Goal: Task Accomplishment & Management: Manage account settings

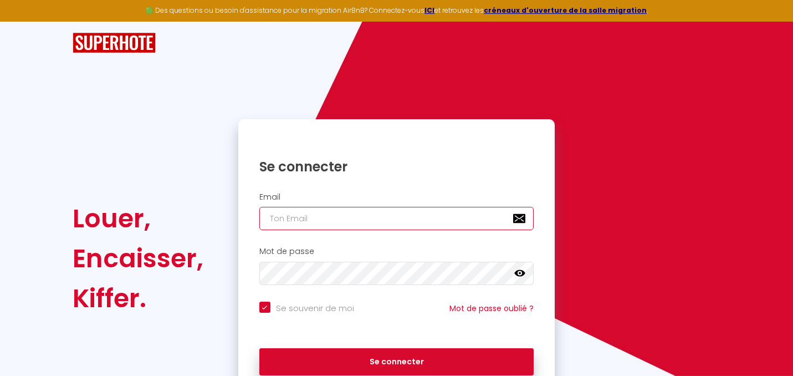
click at [339, 222] on input "email" at bounding box center [396, 218] width 275 height 23
type input "c"
checkbox input "true"
type input "ch"
checkbox input "true"
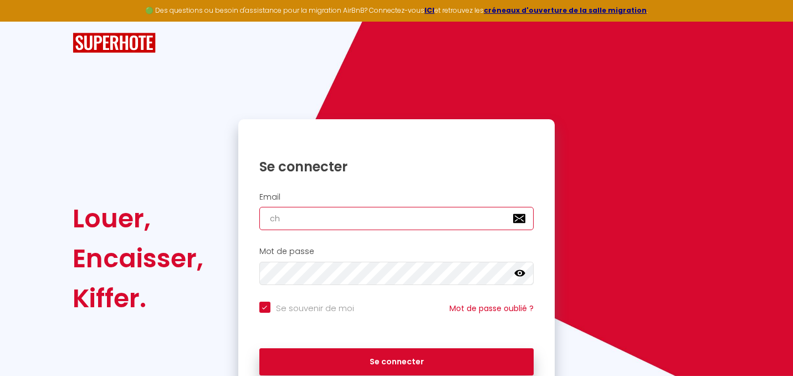
type input "cha"
checkbox input "true"
type input "[EMAIL_ADDRESS][DOMAIN_NAME]"
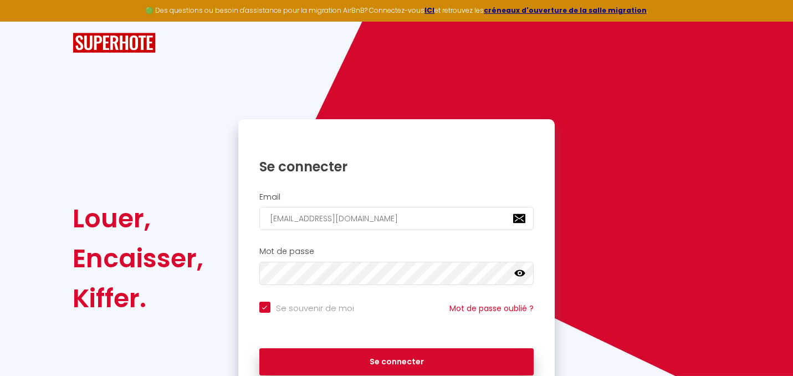
checkbox input "true"
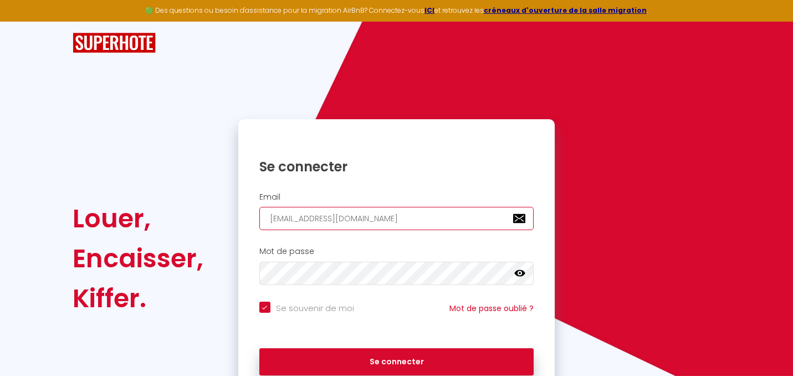
drag, startPoint x: 329, startPoint y: 222, endPoint x: 432, endPoint y: 227, distance: 102.7
click at [432, 227] on input "[EMAIL_ADDRESS][DOMAIN_NAME]" at bounding box center [396, 218] width 275 height 23
type input "charlesdefunesp"
checkbox input "true"
type input "charlesdefunespe"
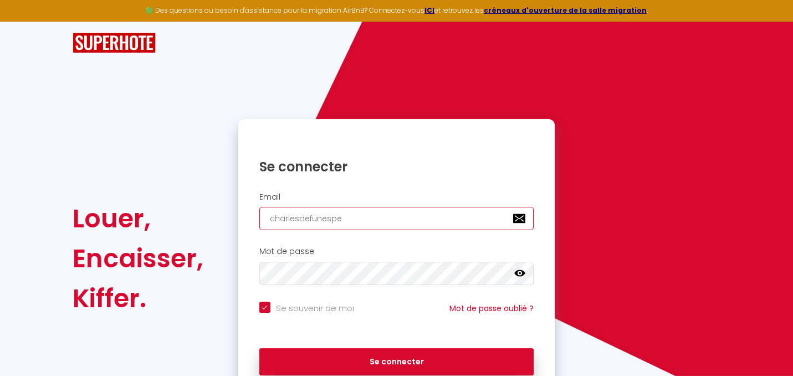
checkbox input "true"
type input "charlesdefunesper"
checkbox input "true"
type input "charlesdefunespers"
checkbox input "true"
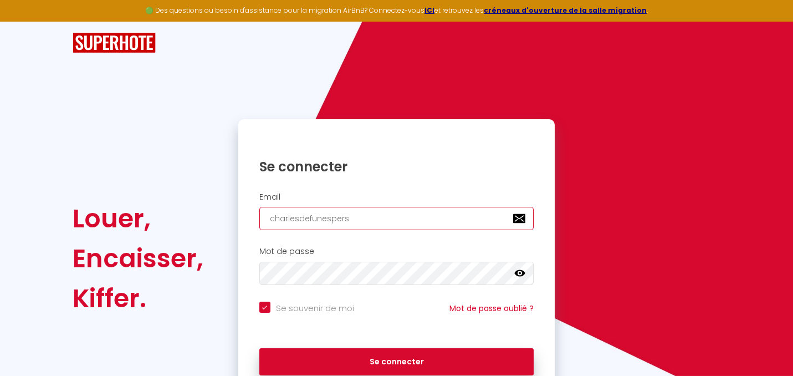
type input "charlesdefunesperso"
checkbox input "true"
type input "[EMAIL_ADDRESS][DOMAIN_NAME]"
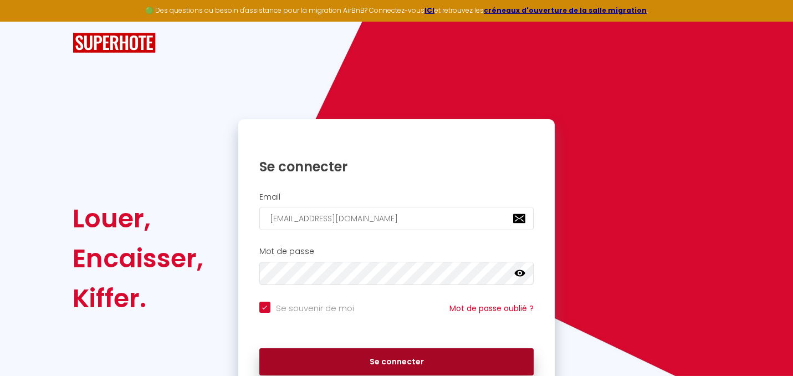
click at [372, 359] on button "Se connecter" at bounding box center [396, 362] width 275 height 28
checkbox input "true"
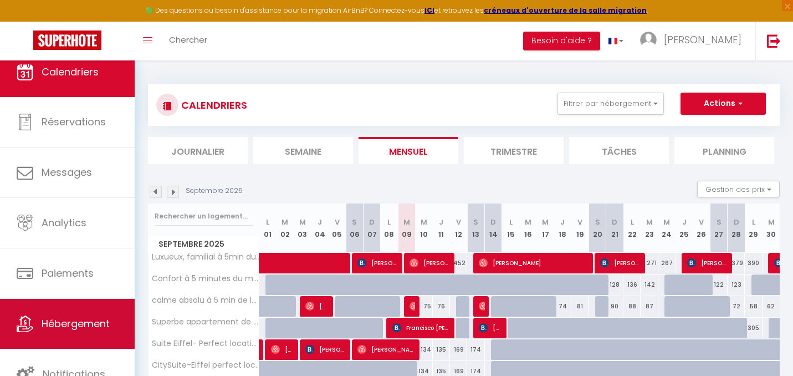
scroll to position [13, 0]
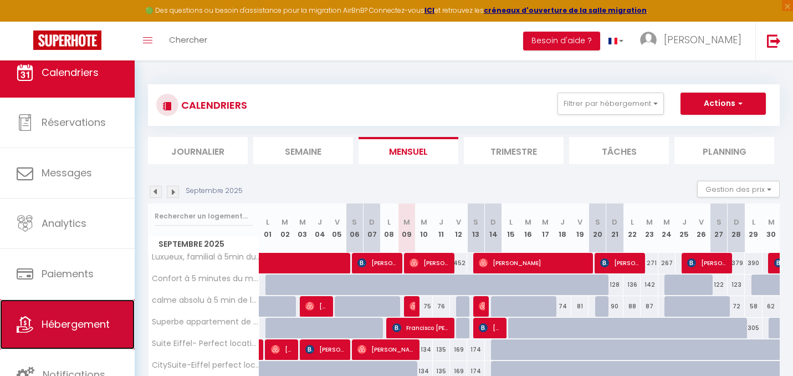
click at [53, 317] on span "Hébergement" at bounding box center [76, 324] width 68 height 14
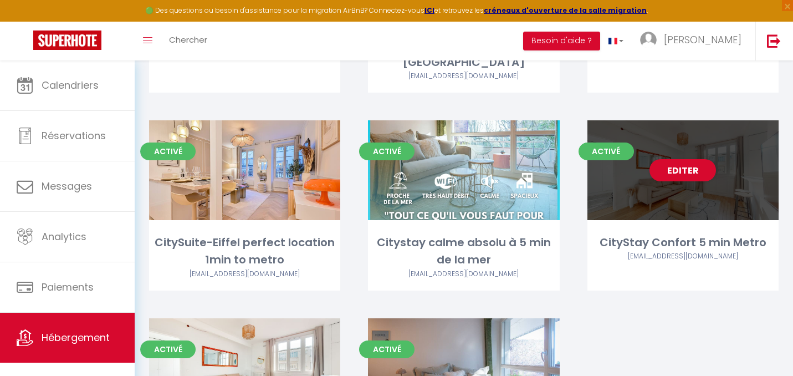
scroll to position [273, 0]
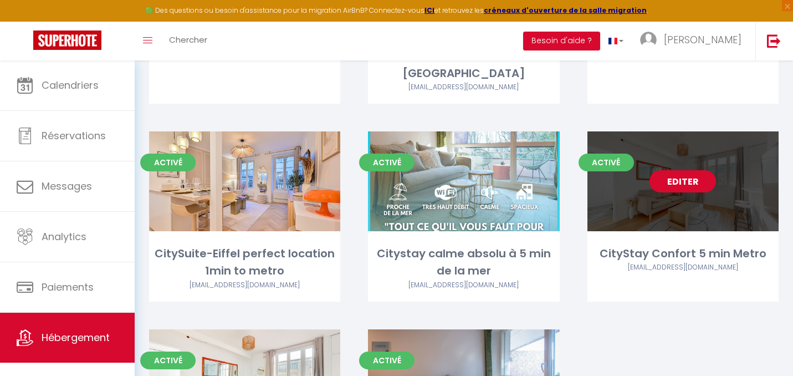
click at [678, 170] on link "Editer" at bounding box center [683, 181] width 67 height 22
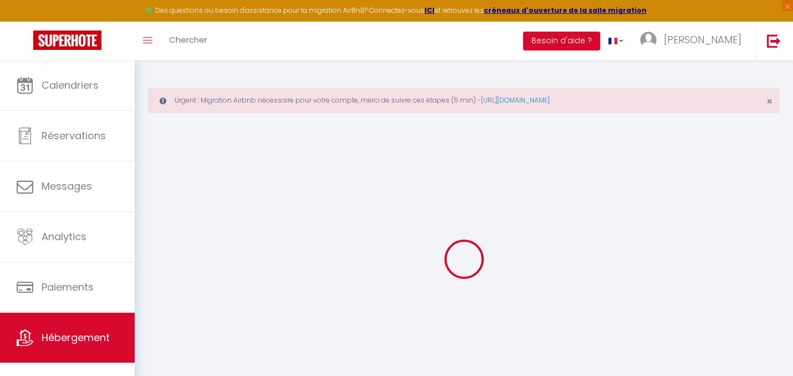
select select "+ 15 %"
select select "+ 20 %"
select select
checkbox input "false"
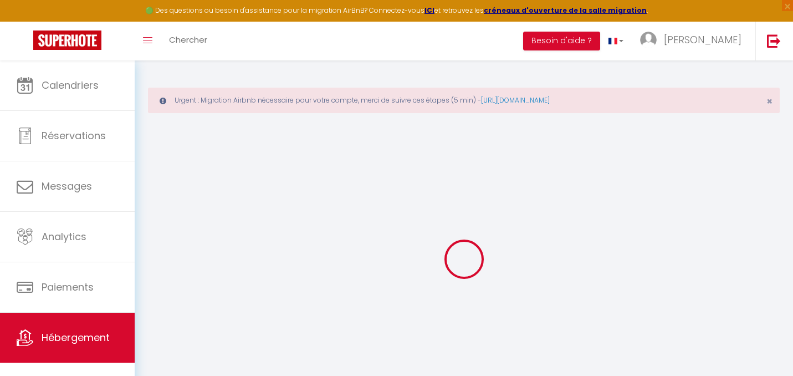
checkbox input "false"
select select "15:00"
select select
select select "10:00"
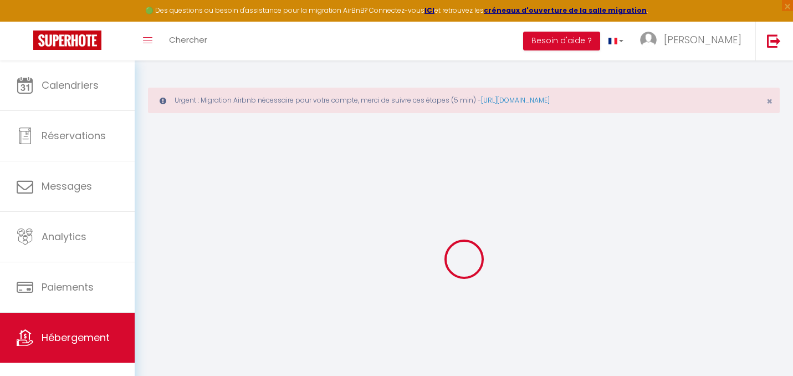
select select "30"
select select "120"
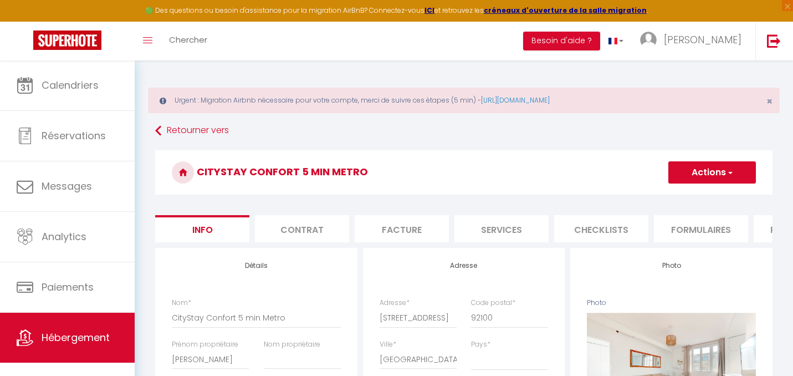
select select
checkbox input "false"
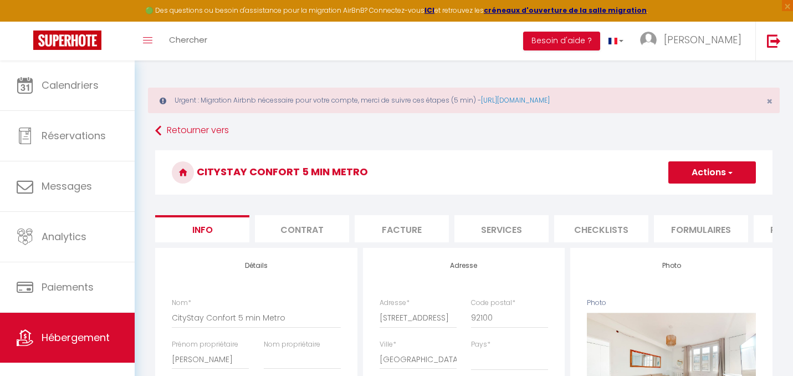
checkbox input "false"
select select "3868-1071834456093726787"
click at [457, 232] on li "Plateformes" at bounding box center [421, 228] width 94 height 27
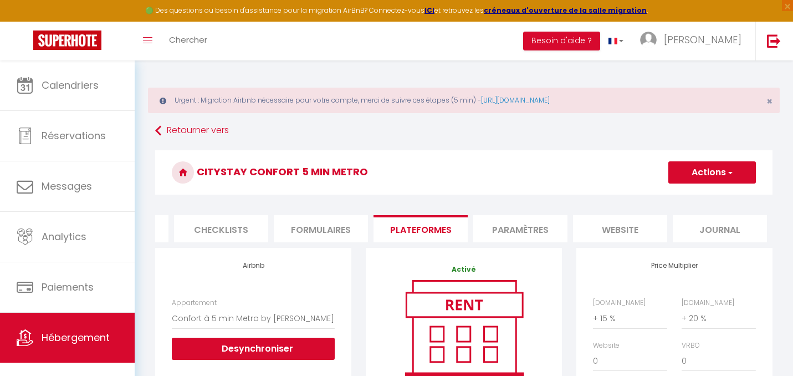
scroll to position [92, 0]
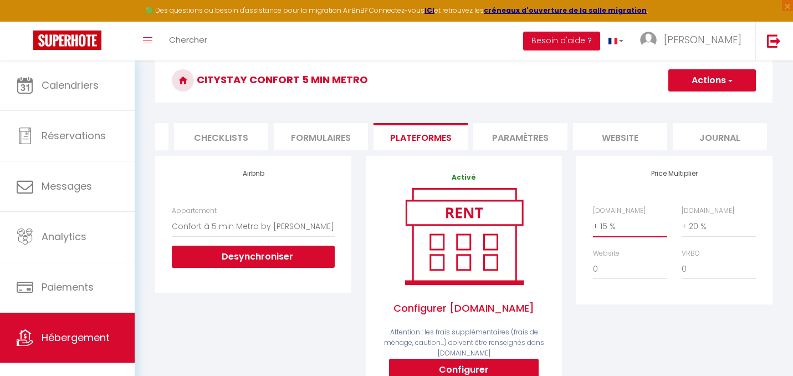
click at [611, 224] on select "0 + 1 % + 2 % + 3 % + 4 % + 5 % + 6 % + 7 % + 8 % + 9 %" at bounding box center [630, 226] width 74 height 21
select select "+ 25 %"
click at [690, 94] on h3 "CityStay Confort 5 min Metro" at bounding box center [463, 80] width 617 height 44
click at [690, 75] on button "Actions" at bounding box center [712, 80] width 88 height 22
click at [689, 100] on link "Enregistrer" at bounding box center [712, 105] width 88 height 14
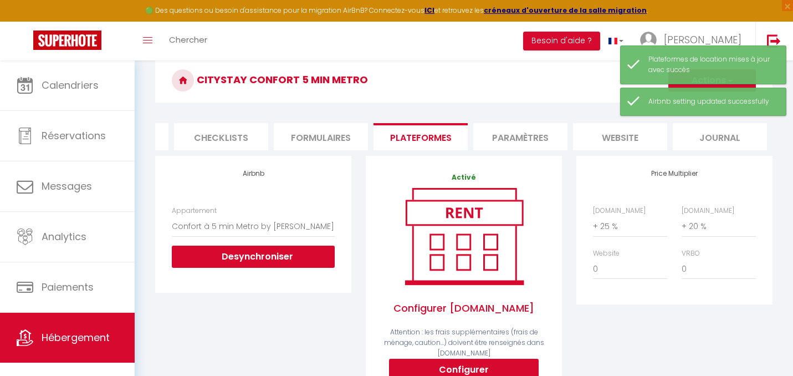
click at [395, 134] on li "Plateformes" at bounding box center [421, 136] width 94 height 27
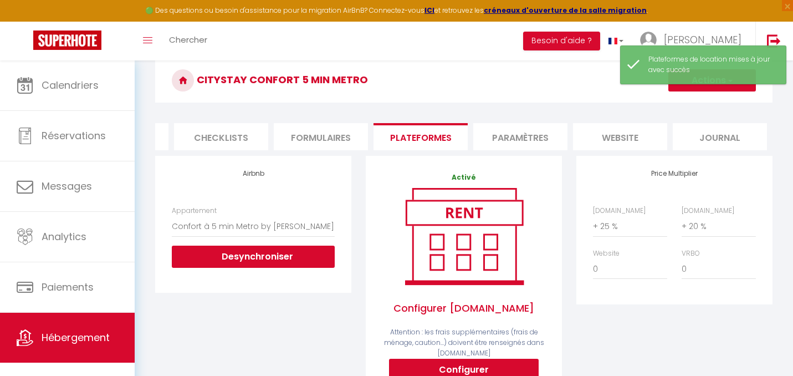
select select
checkbox input "false"
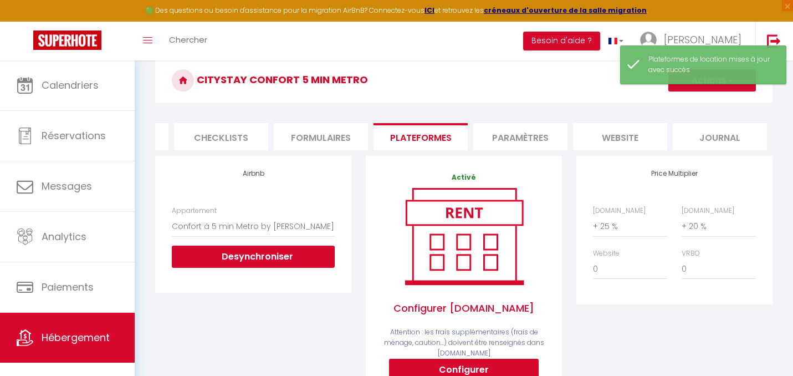
checkbox input "false"
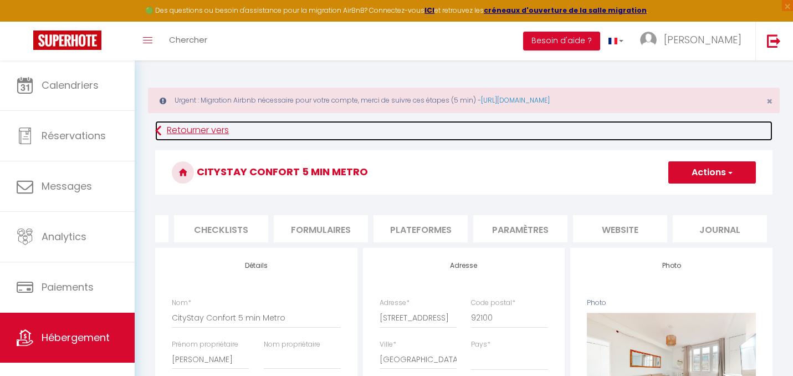
click at [156, 130] on icon at bounding box center [158, 131] width 6 height 20
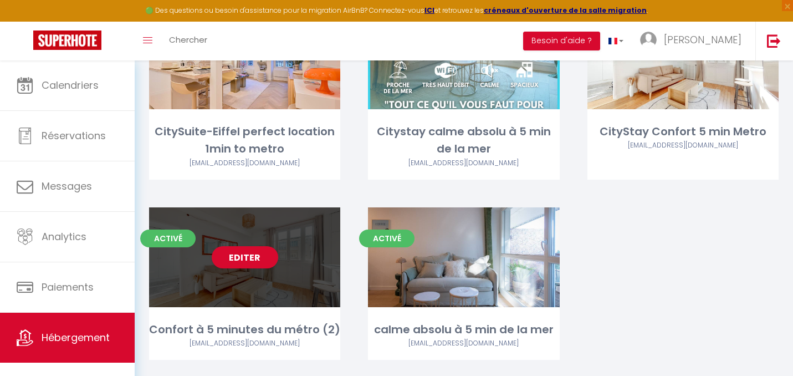
scroll to position [402, 0]
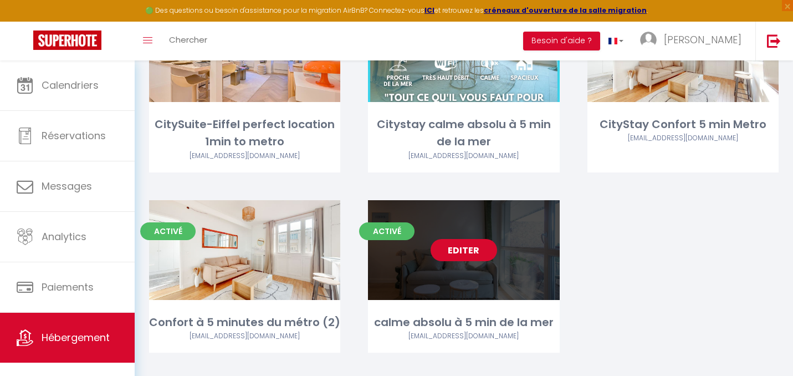
click at [453, 239] on link "Editer" at bounding box center [464, 250] width 67 height 22
click at [454, 239] on link "Editer" at bounding box center [464, 250] width 67 height 22
select select "3"
select select "2"
select select "1"
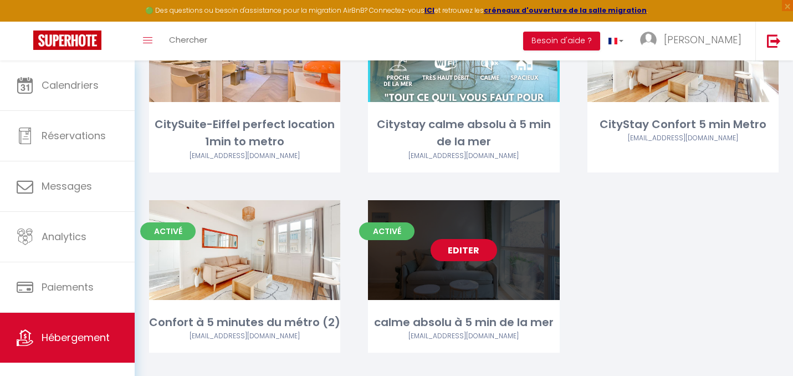
select select "1"
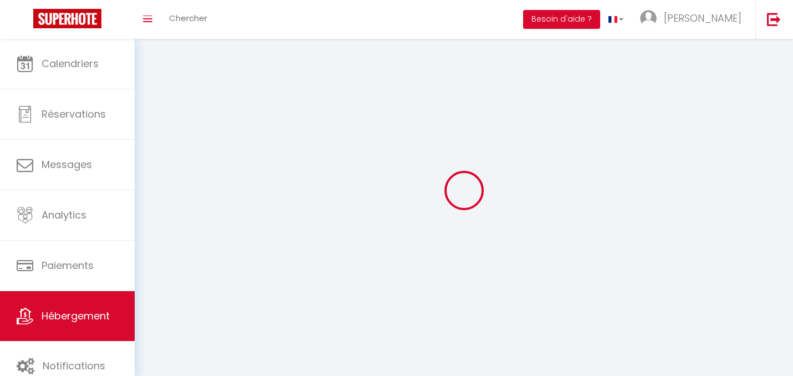
select select
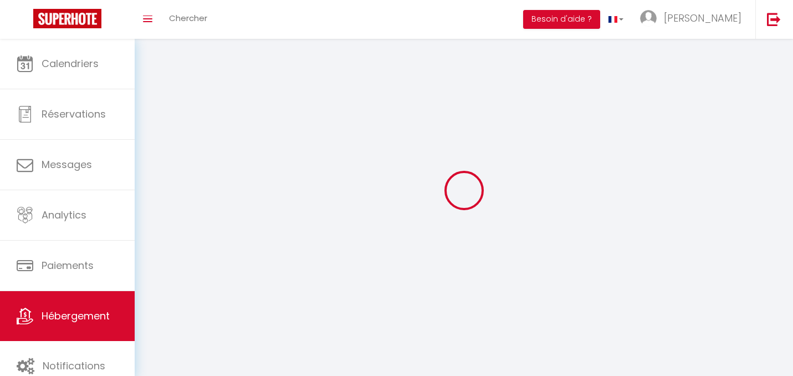
select select
checkbox input "false"
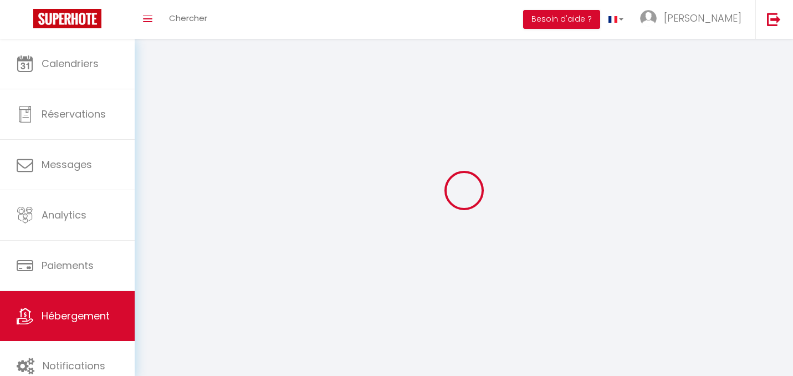
checkbox input "false"
select select
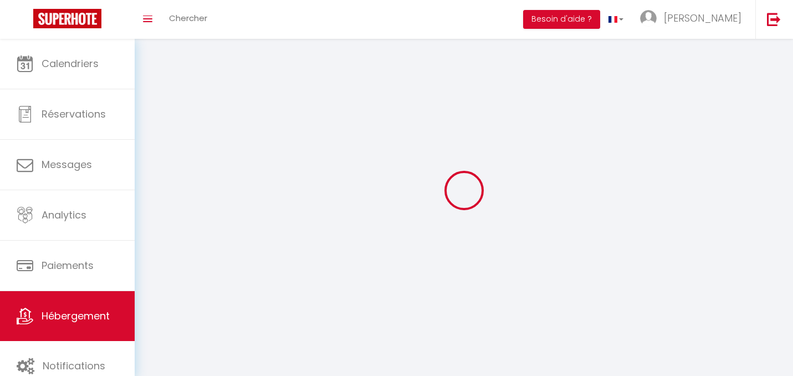
select select
checkbox input "false"
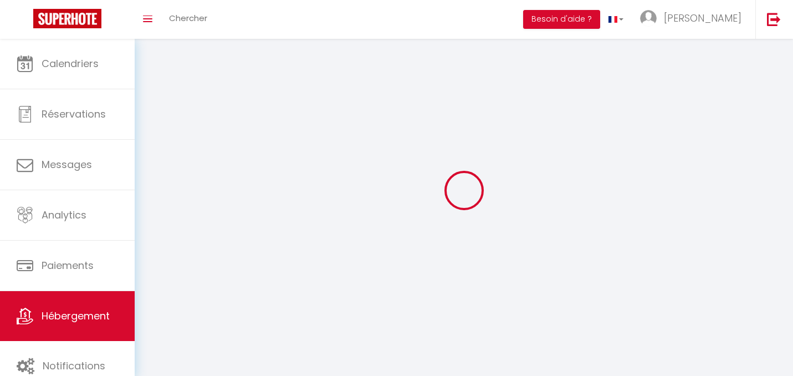
checkbox input "false"
select select
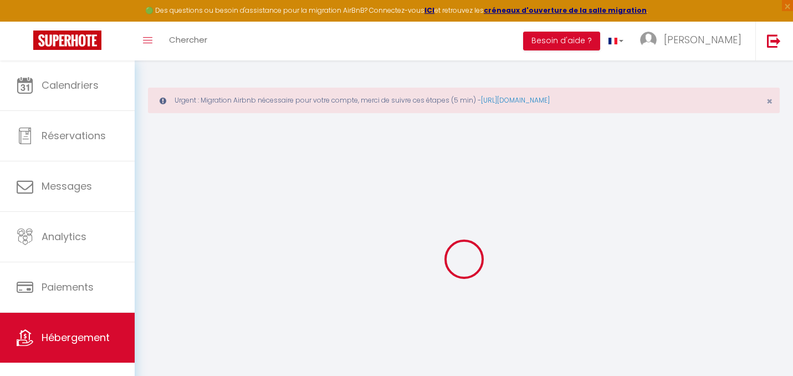
select select "+ 18 %"
select select
checkbox input "false"
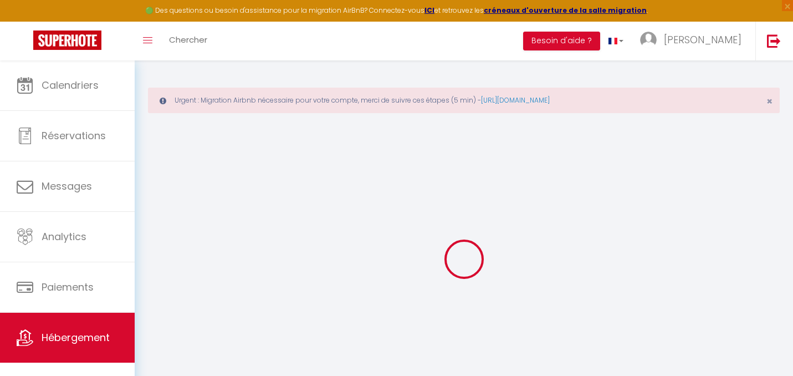
checkbox input "false"
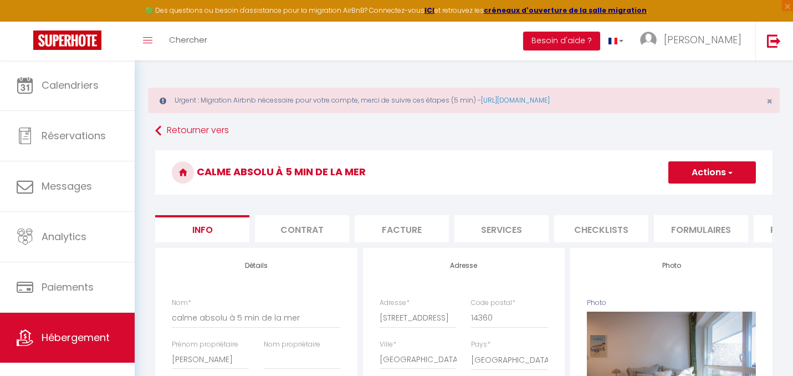
click at [694, 181] on button "Actions" at bounding box center [712, 172] width 88 height 22
select select
checkbox input "false"
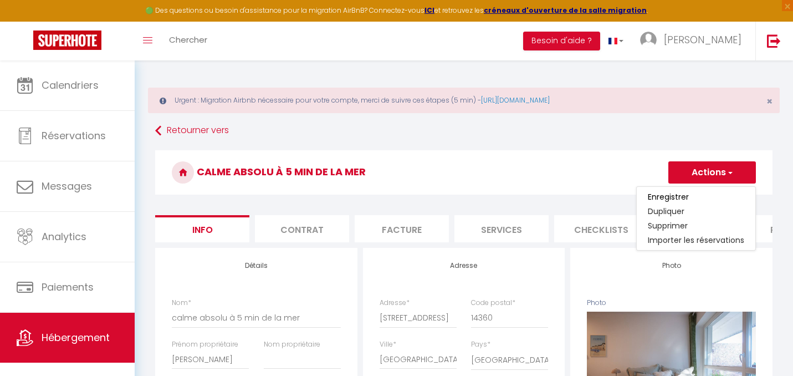
checkbox input "false"
select select "3868-1310101670708430958"
click at [601, 170] on h3 "calme absolu à 5 min de la mer" at bounding box center [463, 172] width 617 height 44
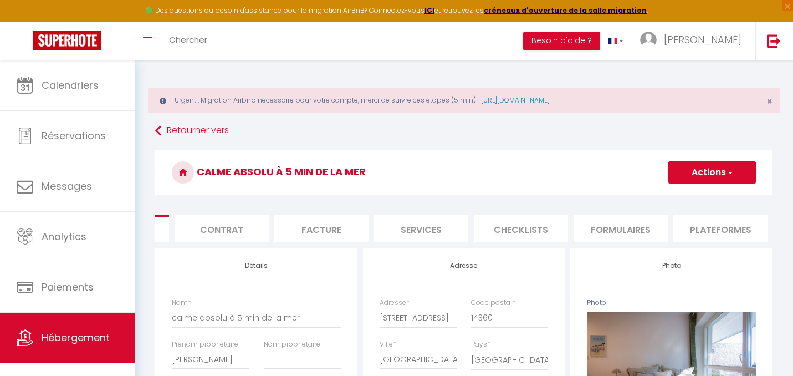
scroll to position [0, 139]
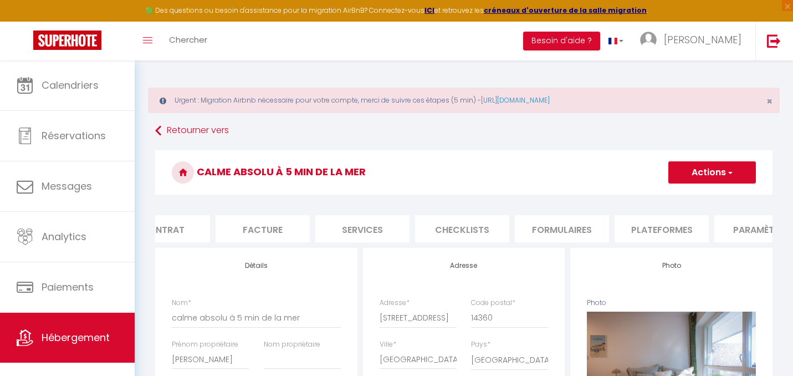
click at [673, 232] on li "Plateformes" at bounding box center [662, 228] width 94 height 27
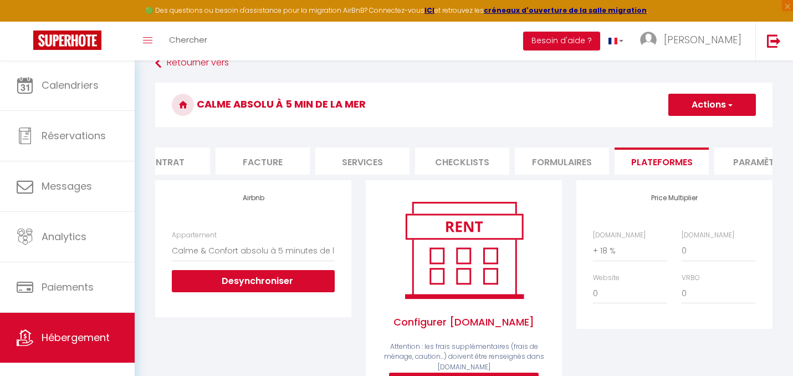
scroll to position [80, 0]
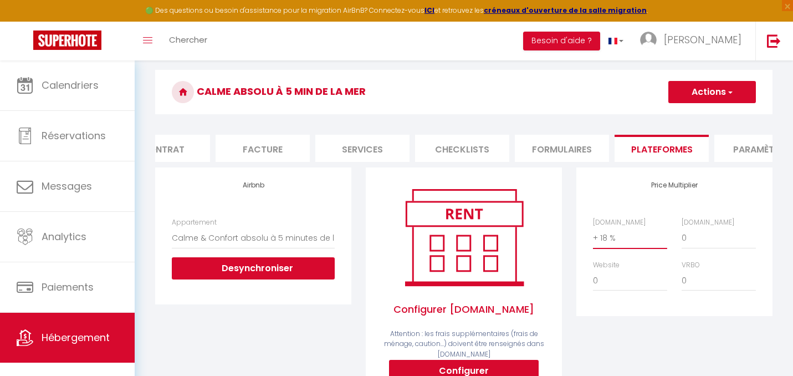
click at [616, 243] on select "0 + 1 % + 2 % + 3 % + 4 % + 5 % + 6 % + 7 % + 8 % + 9 %" at bounding box center [630, 237] width 74 height 21
select select "+ 22 %"
click at [707, 91] on button "Actions" at bounding box center [712, 92] width 88 height 22
click at [701, 112] on link "Enregistrer" at bounding box center [712, 116] width 88 height 14
click at [713, 94] on button "Actions" at bounding box center [712, 92] width 88 height 22
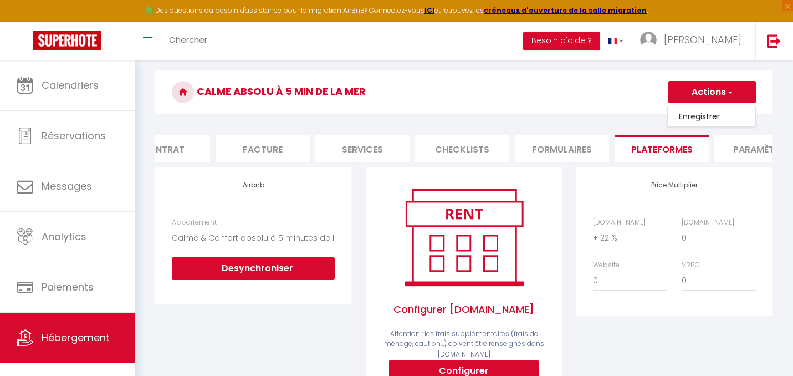
click at [713, 94] on button "Actions" at bounding box center [712, 92] width 88 height 22
click at [706, 112] on link "Enregistrer" at bounding box center [712, 116] width 88 height 14
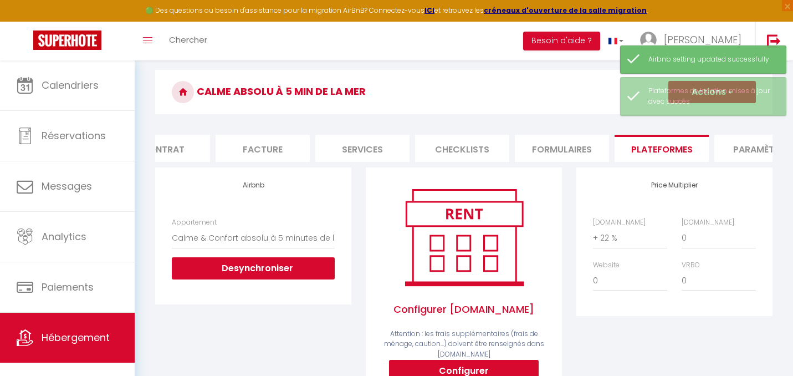
select select
checkbox input "false"
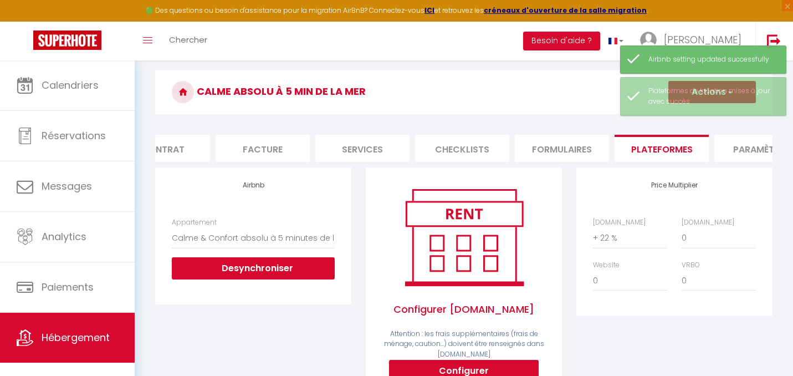
checkbox input "false"
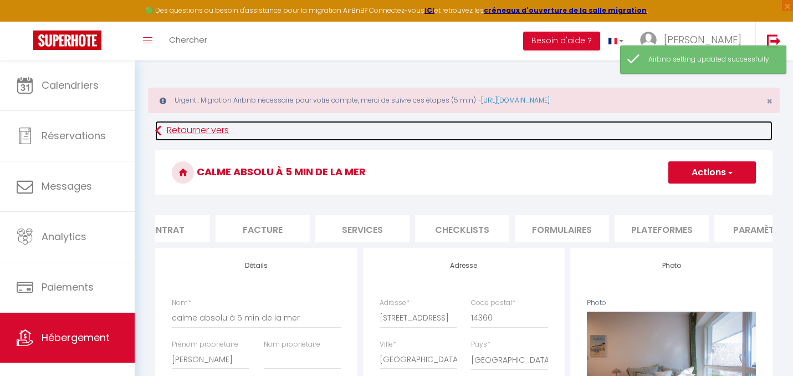
click at [180, 129] on link "Retourner vers" at bounding box center [463, 131] width 617 height 20
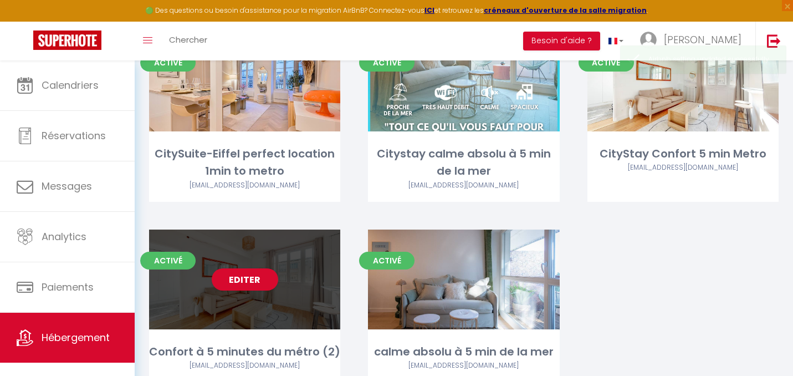
scroll to position [361, 0]
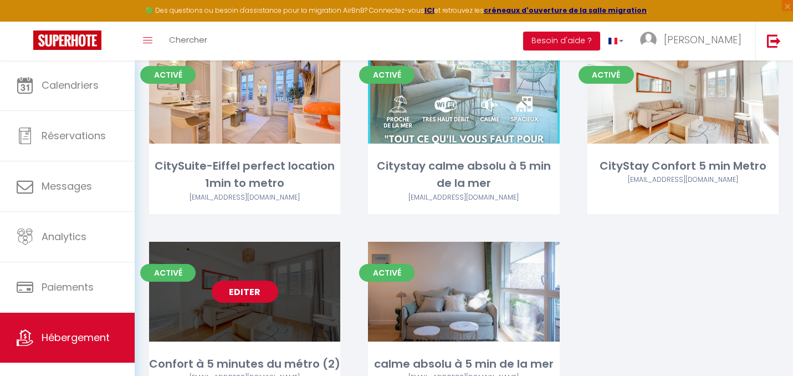
click at [266, 280] on link "Editer" at bounding box center [245, 291] width 67 height 22
click at [259, 280] on link "Editer" at bounding box center [245, 291] width 67 height 22
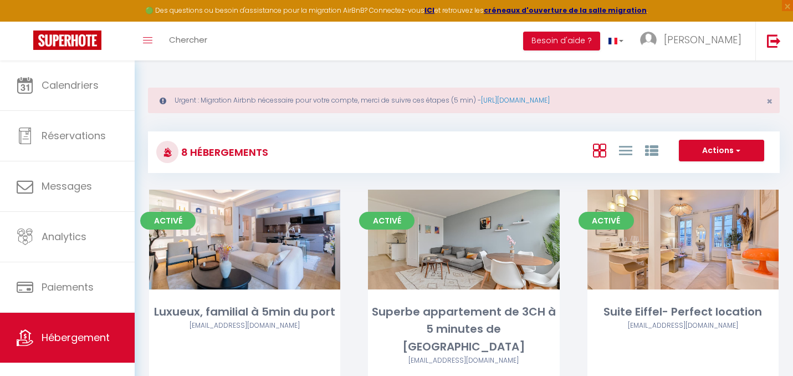
select select "3"
select select "2"
select select "1"
select select
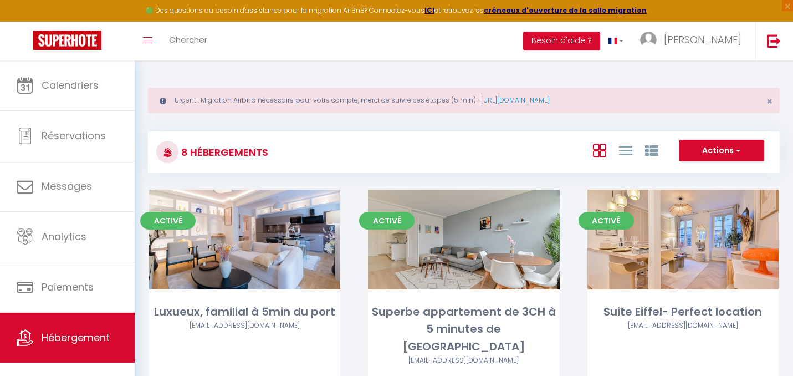
select select "28"
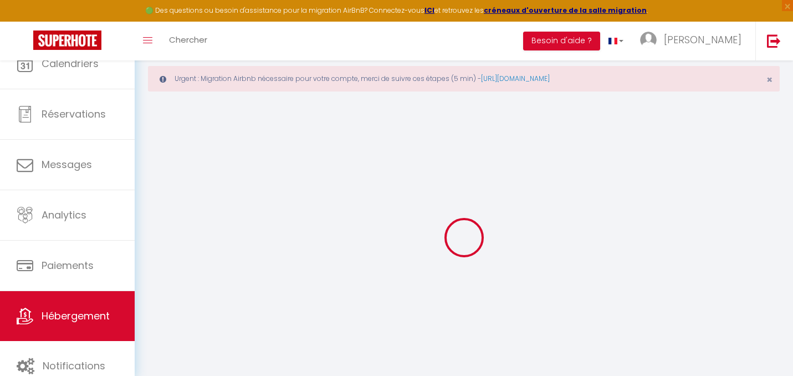
select select
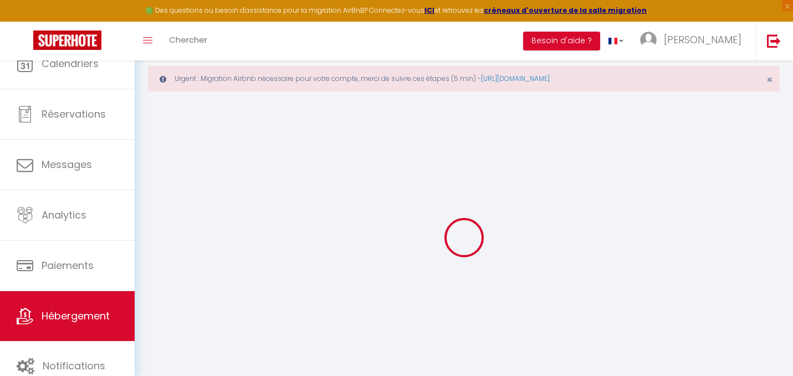
select select
checkbox input "false"
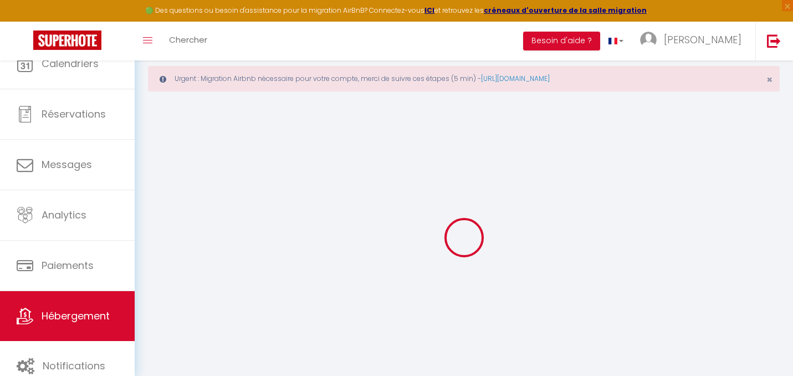
select select
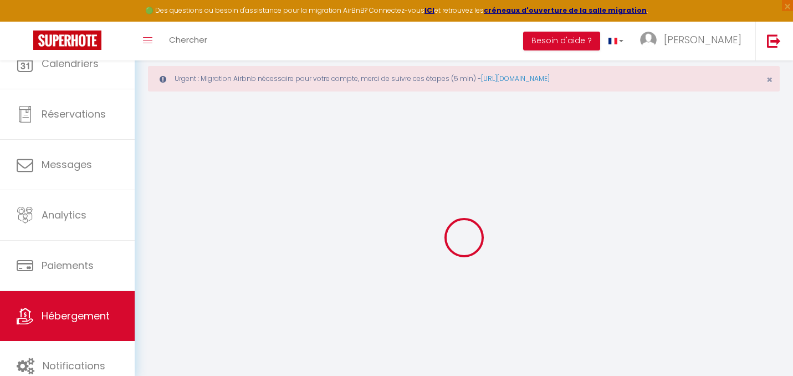
select select
checkbox input "false"
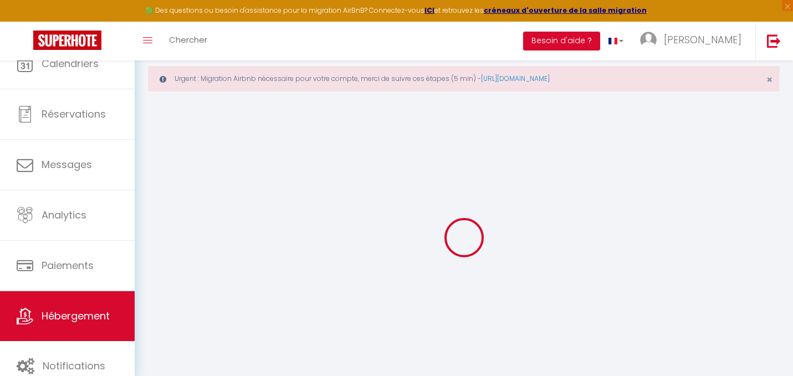
checkbox input "false"
select select
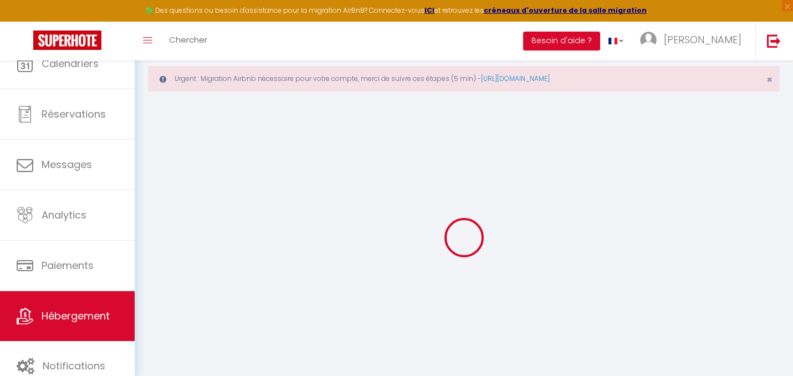
select select
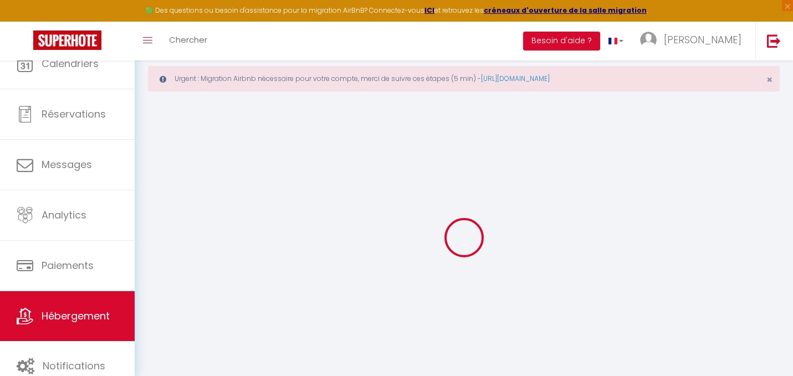
checkbox input "false"
select select
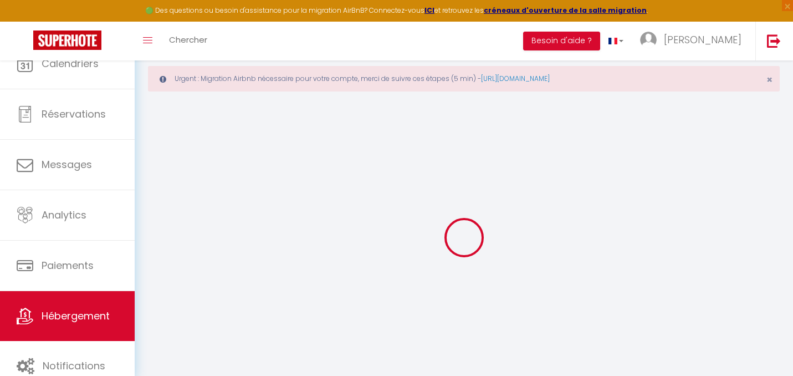
select select
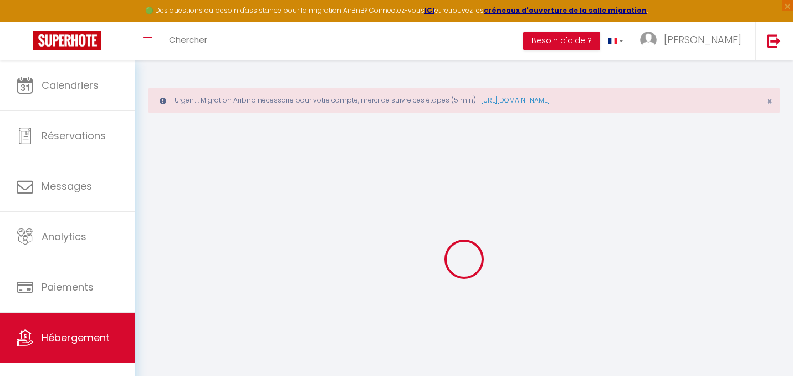
select select
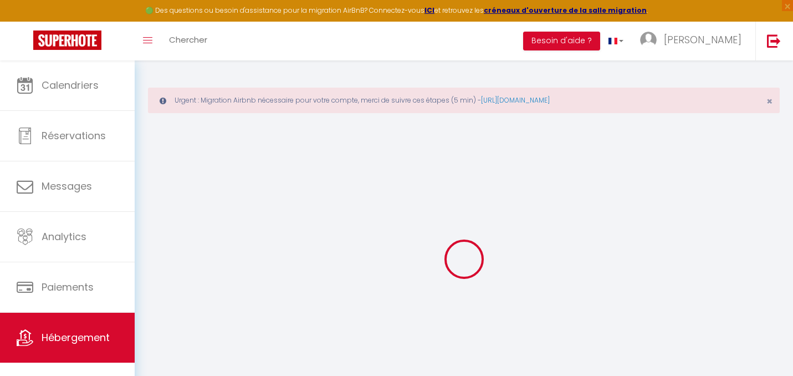
select select
checkbox input "false"
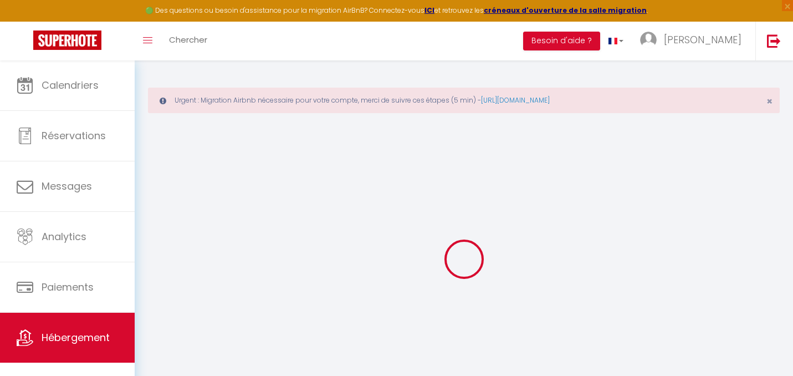
select select
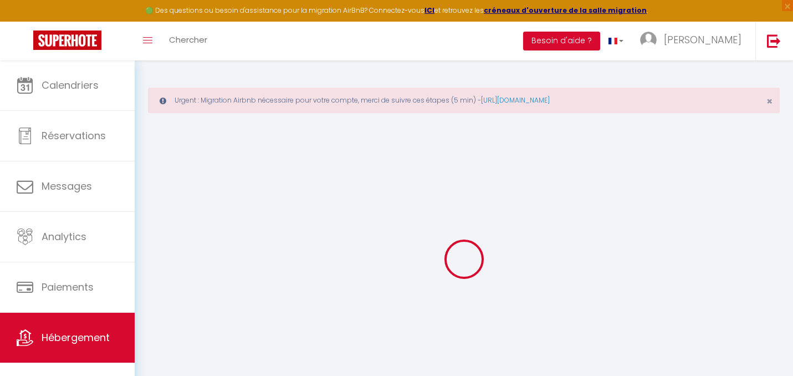
select select
checkbox input "false"
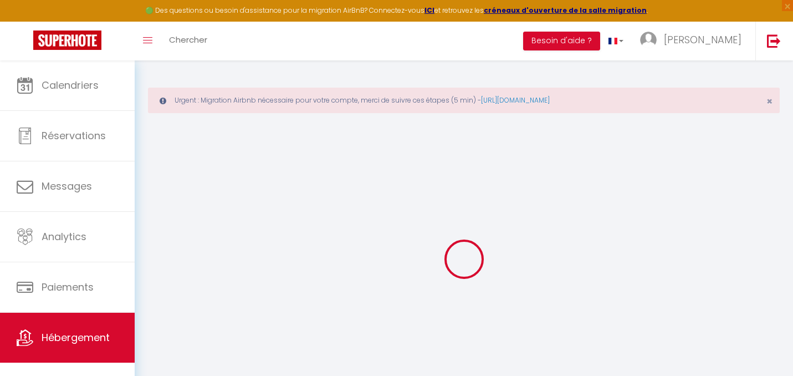
checkbox input "false"
select select
type input "Confort à 5 minutes du métro (2)"
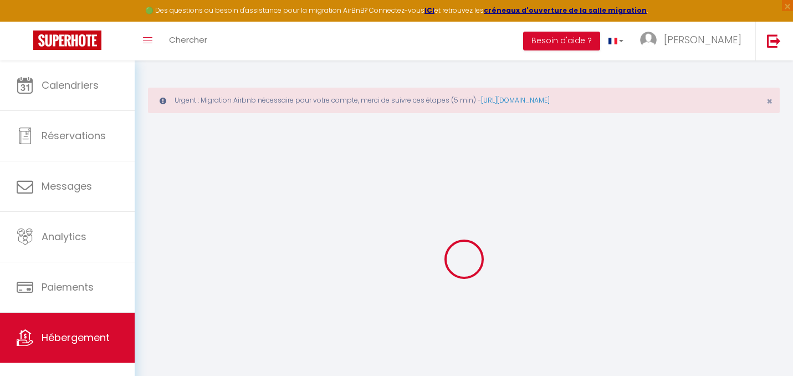
type input "Charles"
select select "2"
type input "55"
select select
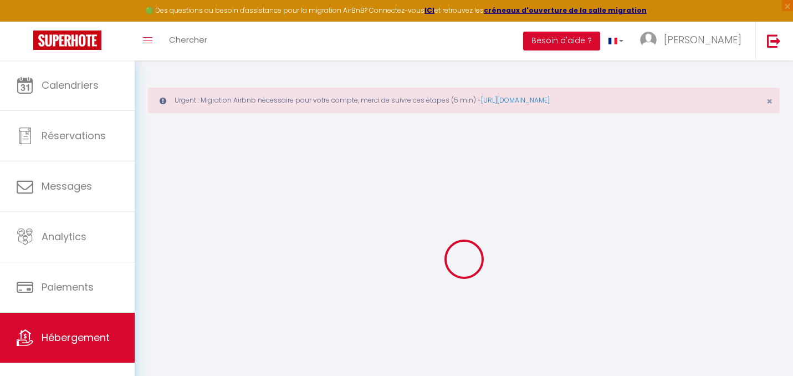
select select
type input "21 Rue de Seine"
type input "92100"
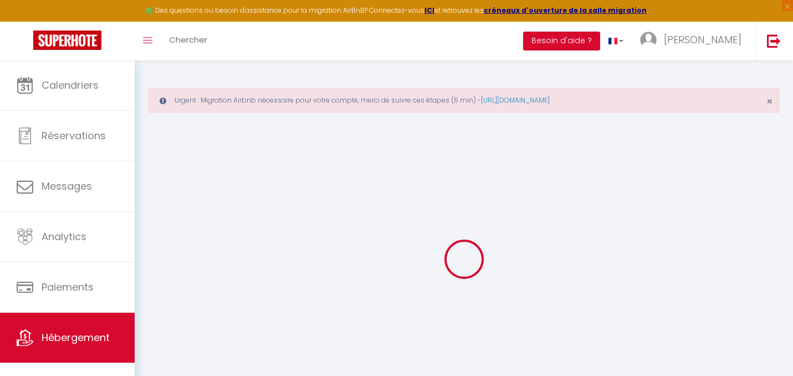
type input "Boulogne-Billancourt"
type input "[EMAIL_ADDRESS][DOMAIN_NAME]"
select select
checkbox input "false"
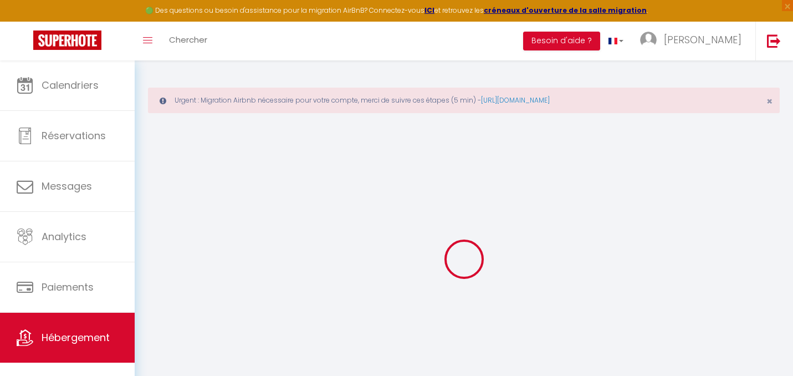
checkbox input "false"
type input "0"
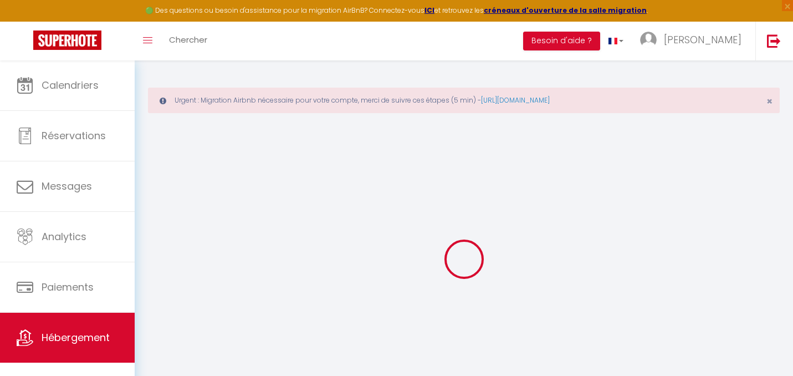
type input "0"
select select
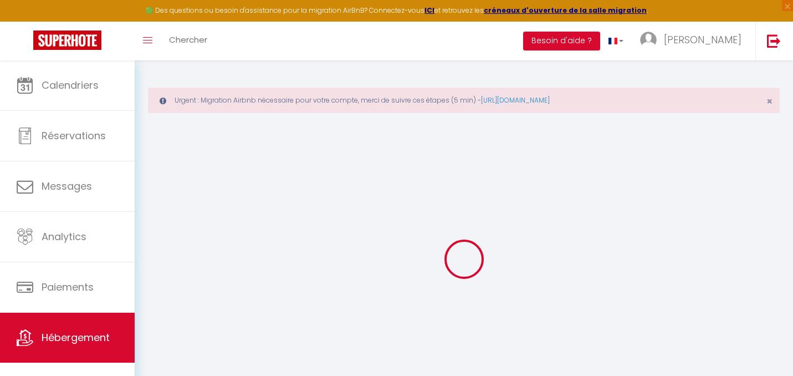
select select
checkbox input "false"
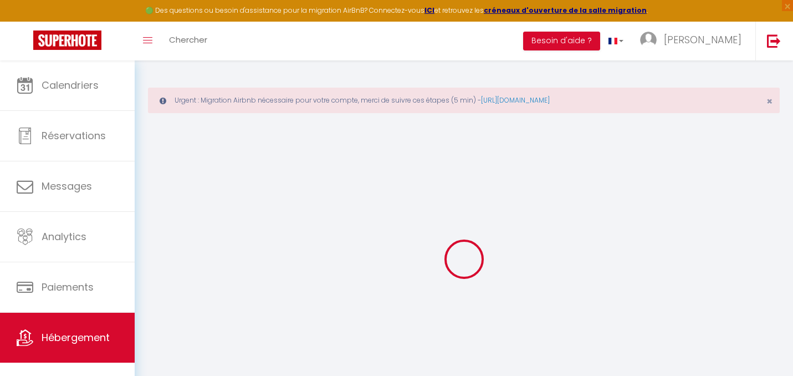
checkbox input "false"
select select
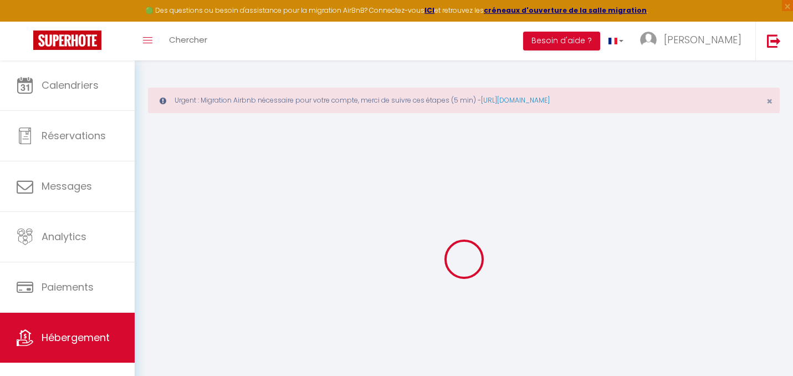
select select
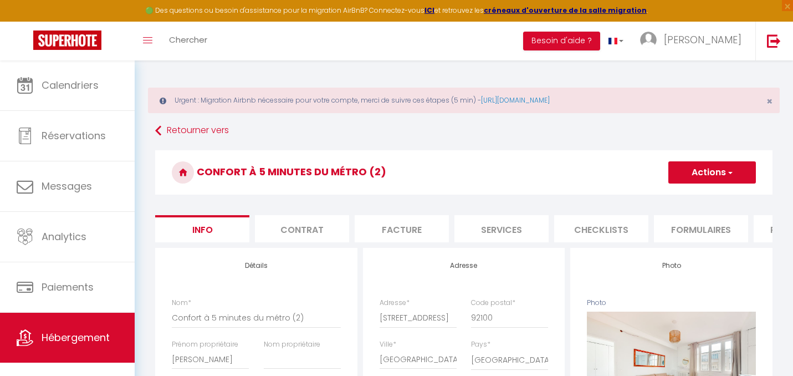
click at [680, 176] on button "Actions" at bounding box center [712, 172] width 88 height 22
click at [550, 192] on h3 "Confort à 5 minutes du métro (2)" at bounding box center [463, 172] width 617 height 44
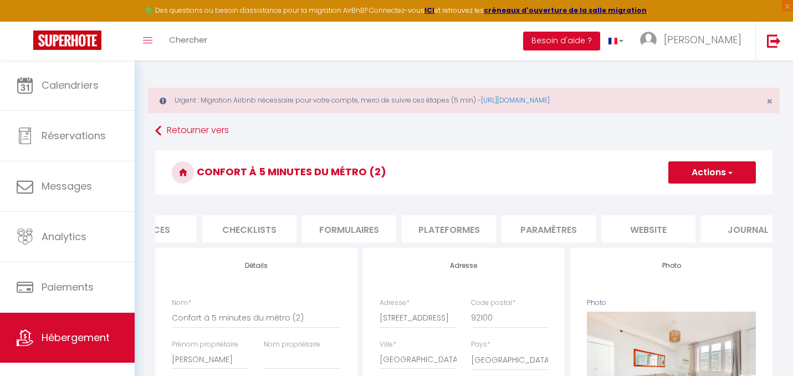
scroll to position [0, 380]
click at [441, 223] on li "Plateformes" at bounding box center [421, 228] width 94 height 27
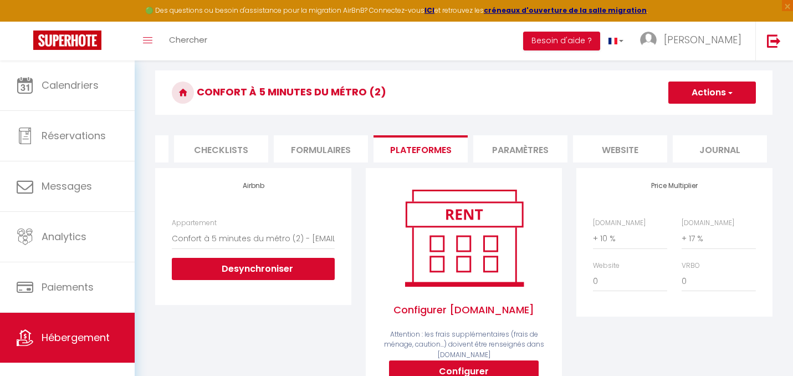
scroll to position [85, 0]
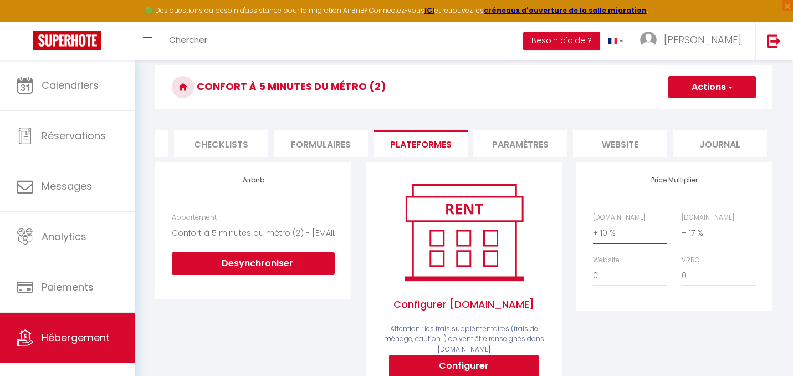
click at [605, 231] on select "0 + 1 % + 2 % + 3 % + 4 % + 5 % + 6 % + 7 % + 8 % + 9 %" at bounding box center [630, 232] width 74 height 21
click at [692, 97] on button "Actions" at bounding box center [712, 87] width 88 height 22
click at [690, 117] on link "Enregistrer" at bounding box center [712, 111] width 88 height 14
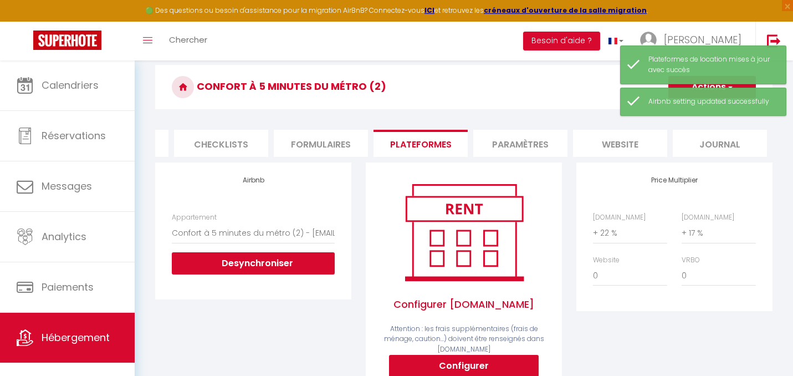
click at [498, 118] on form "Confort à 5 minutes du métro (2) Actions Enregistrer Info Contrat Facture Servi…" at bounding box center [463, 341] width 617 height 552
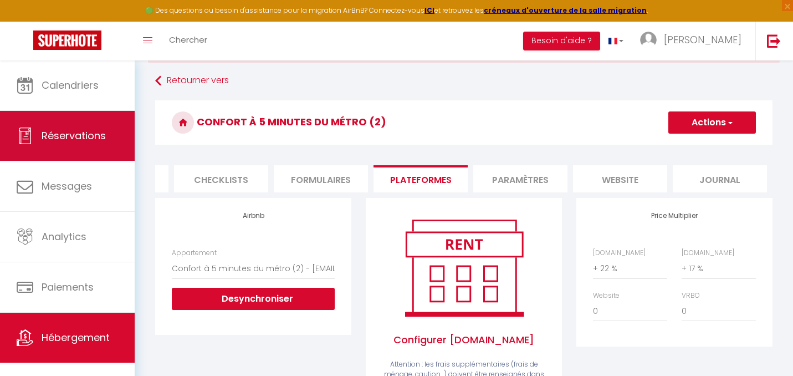
scroll to position [0, 0]
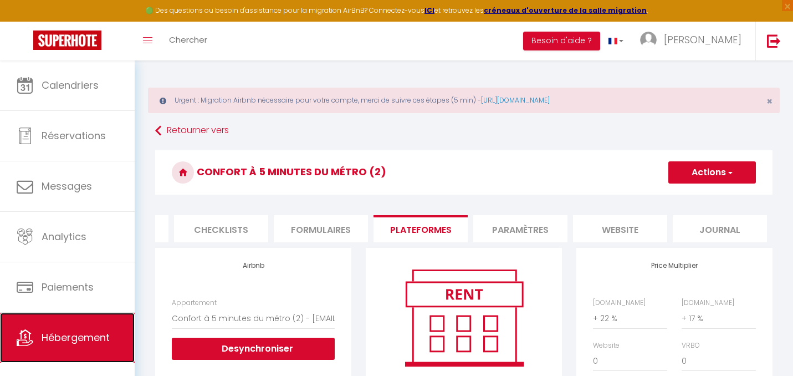
click at [70, 344] on span "Hébergement" at bounding box center [76, 337] width 68 height 14
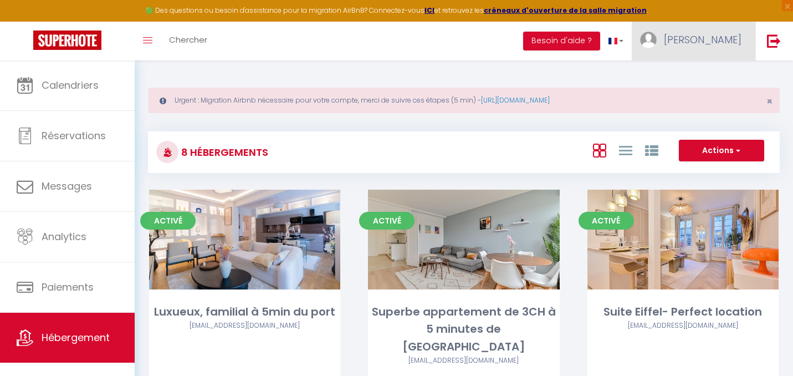
click at [722, 45] on span "[PERSON_NAME]" at bounding box center [703, 40] width 78 height 14
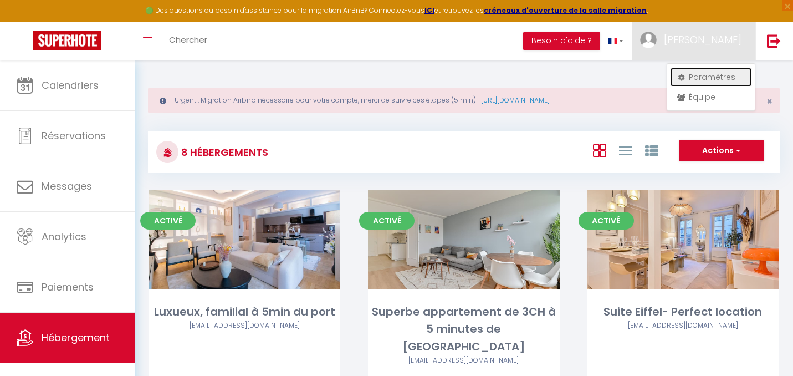
click at [707, 72] on link "Paramètres" at bounding box center [711, 77] width 82 height 19
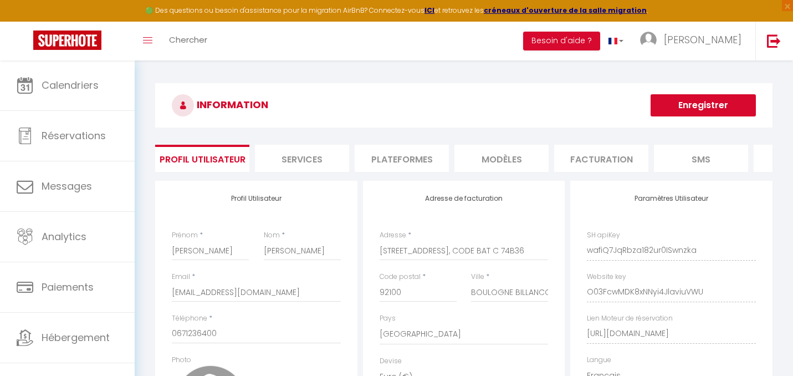
click at [425, 162] on li "Plateformes" at bounding box center [402, 158] width 94 height 27
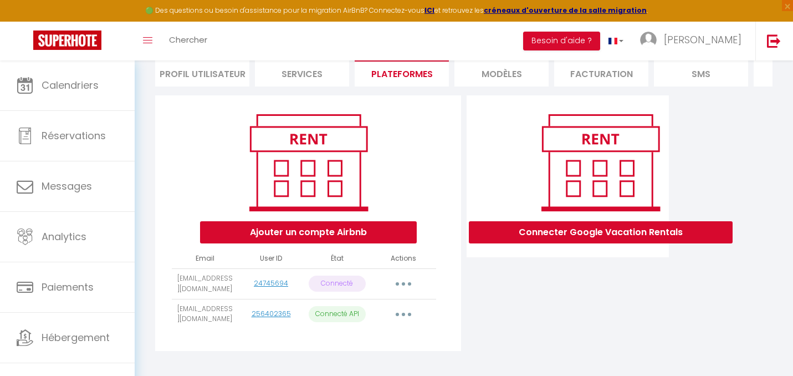
scroll to position [95, 0]
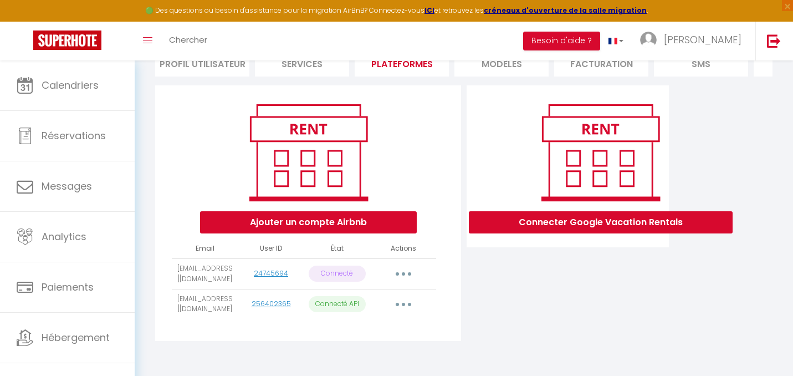
click at [407, 272] on button "button" at bounding box center [403, 274] width 31 height 18
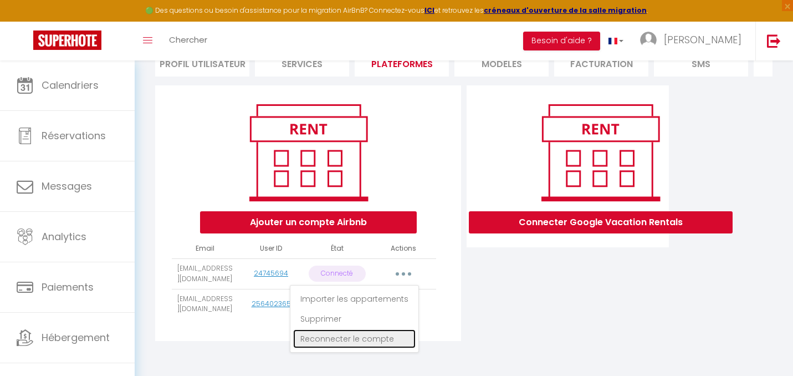
click at [345, 339] on link "Reconnecter le compte" at bounding box center [354, 338] width 122 height 19
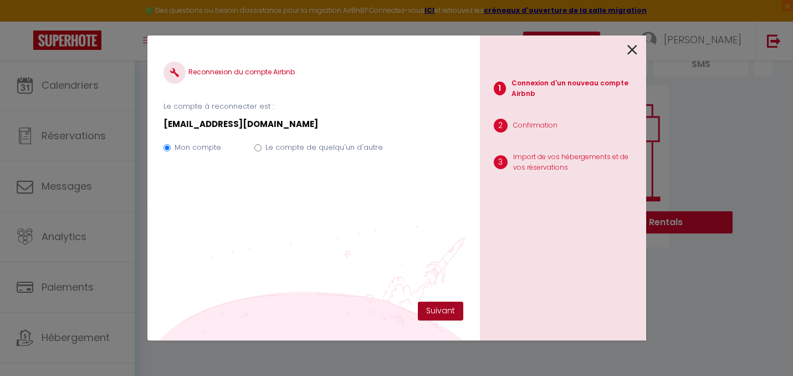
click at [426, 309] on button "Suivant" at bounding box center [440, 311] width 45 height 19
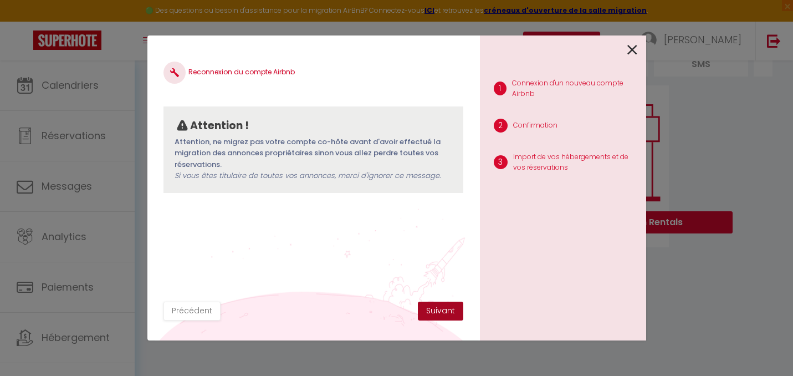
click at [426, 305] on button "Suivant" at bounding box center [440, 311] width 45 height 19
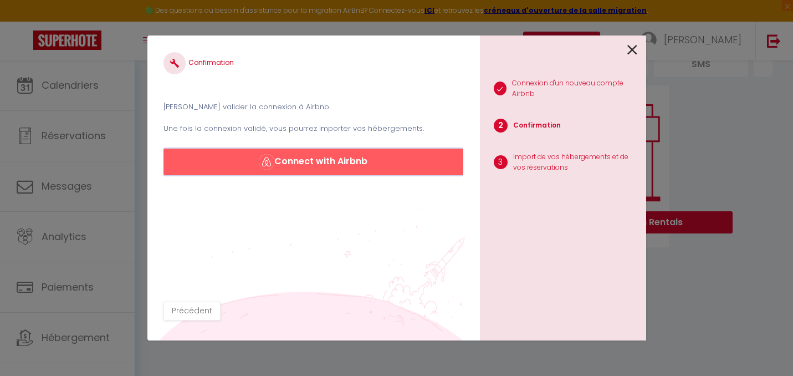
click at [357, 166] on button "Connect with Airbnb" at bounding box center [313, 162] width 299 height 27
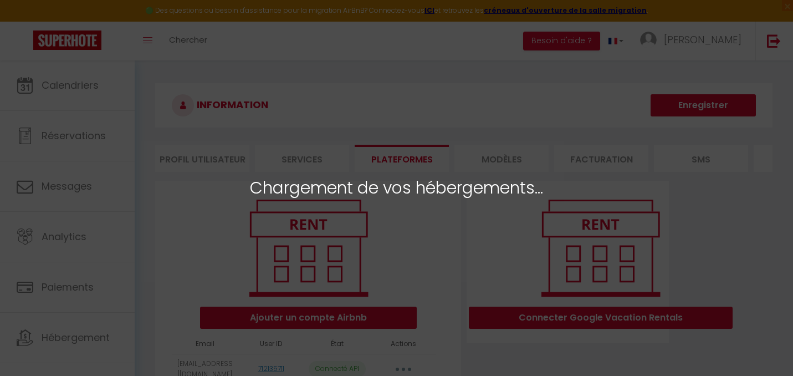
select select
select select "32262"
select select "43006"
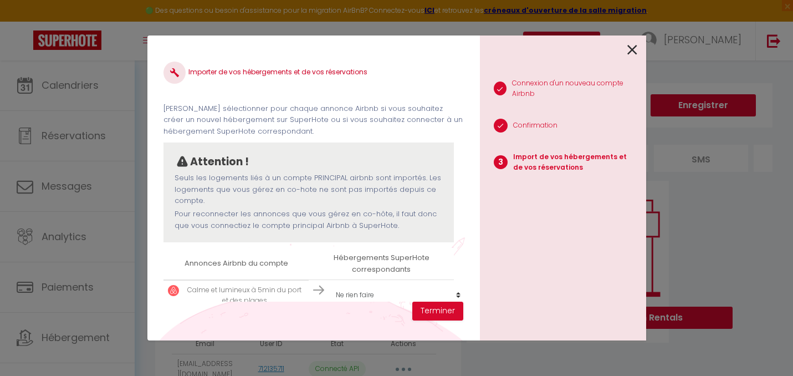
click at [631, 47] on icon at bounding box center [632, 50] width 10 height 17
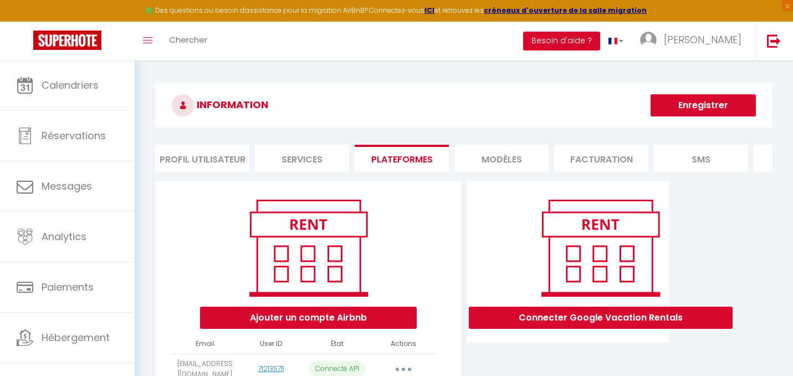
scroll to position [97, 0]
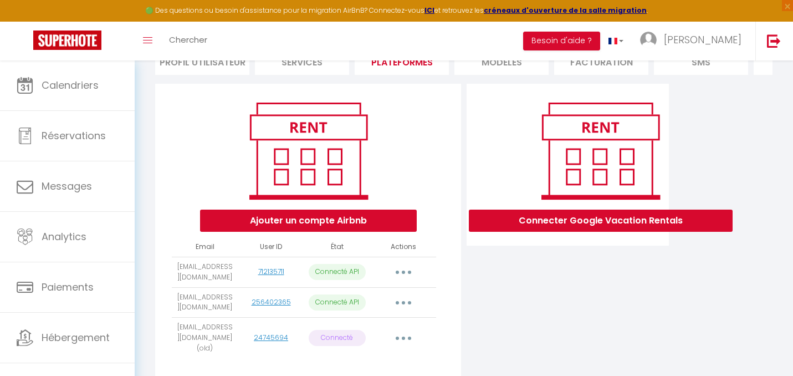
click at [406, 300] on button "button" at bounding box center [403, 303] width 31 height 18
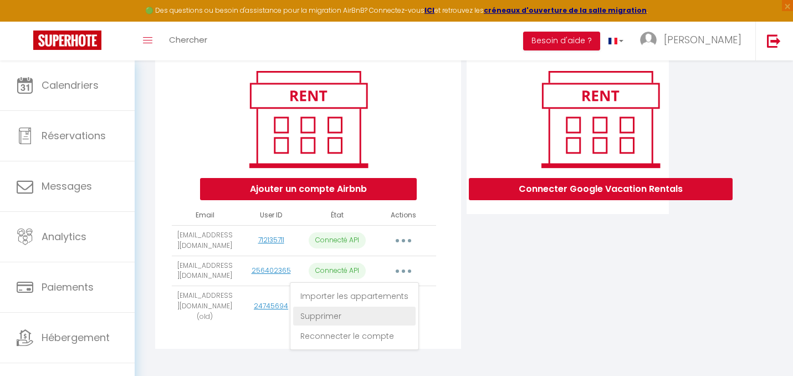
scroll to position [128, 0]
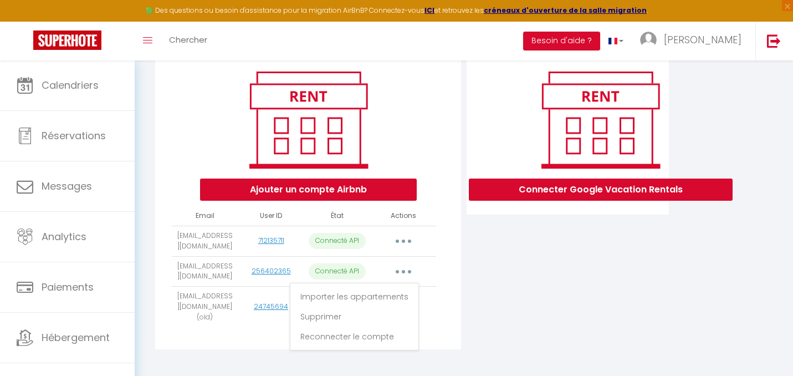
click at [435, 308] on td "Importer les appartements Supprimer Reconnecter le compte" at bounding box center [403, 307] width 66 height 41
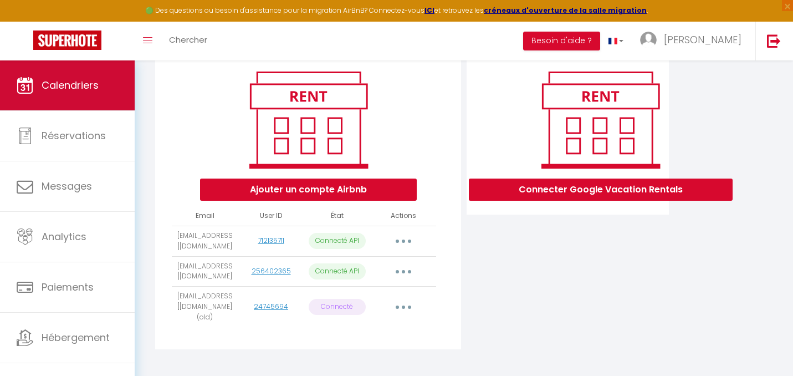
scroll to position [0, 0]
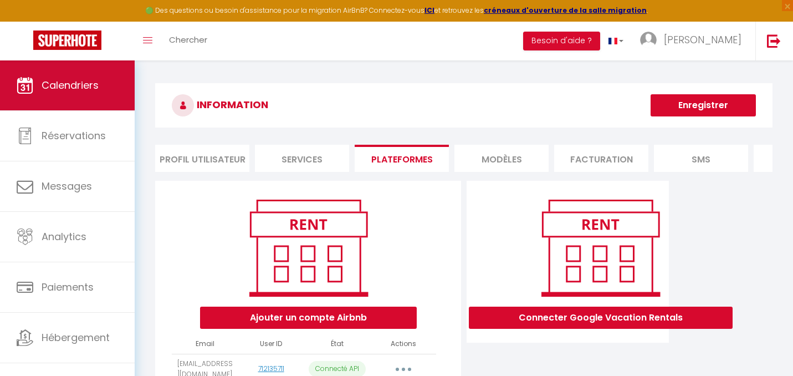
click at [79, 99] on link "Calendriers" at bounding box center [67, 85] width 135 height 50
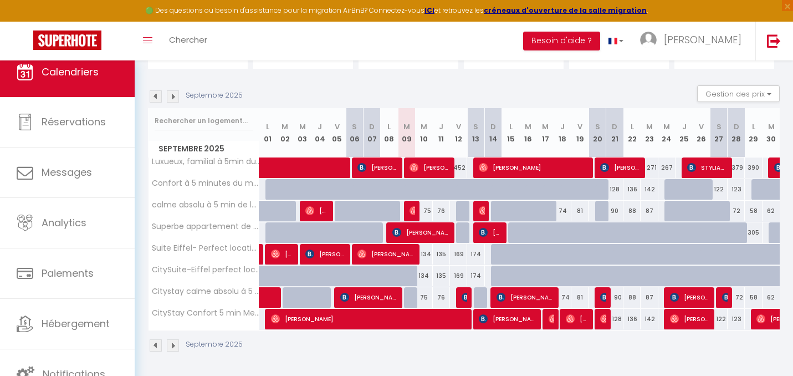
scroll to position [142, 0]
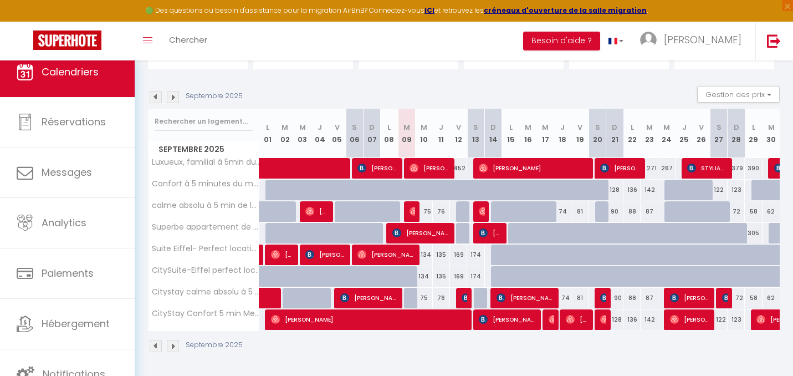
click at [177, 100] on img at bounding box center [173, 97] width 12 height 12
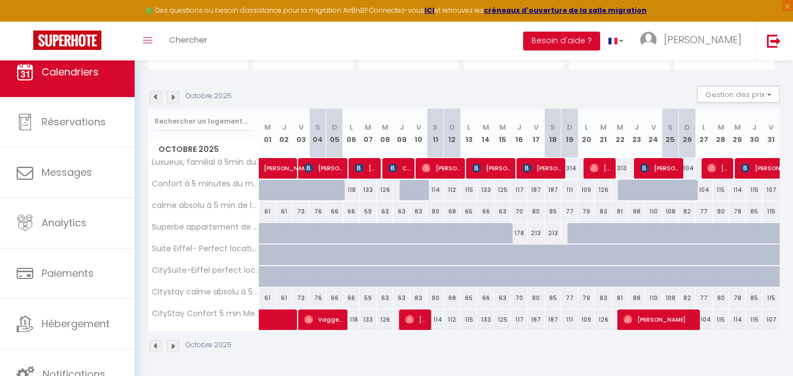
click at [169, 99] on img at bounding box center [173, 97] width 12 height 12
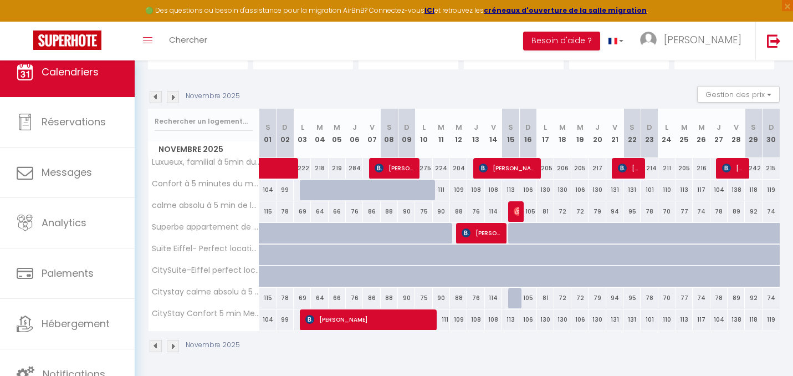
click at [169, 99] on img at bounding box center [173, 97] width 12 height 12
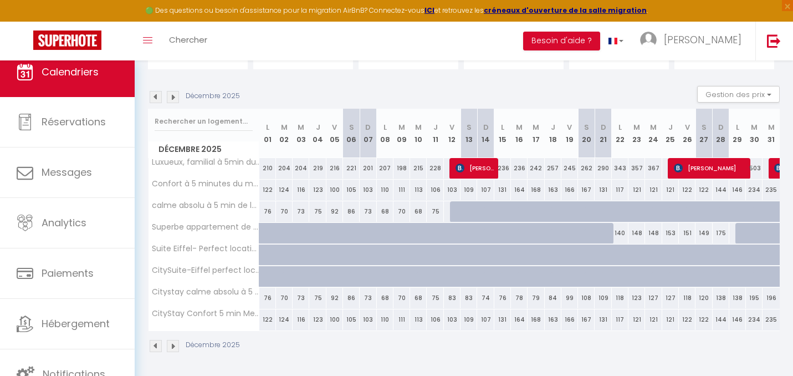
click at [154, 100] on img at bounding box center [156, 97] width 12 height 12
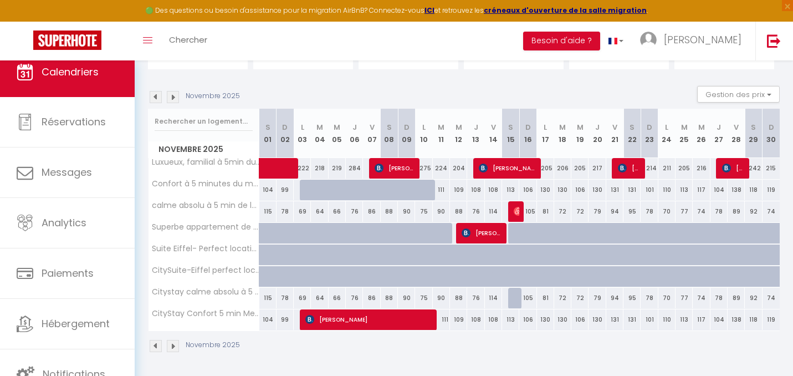
click at [154, 100] on img at bounding box center [156, 97] width 12 height 12
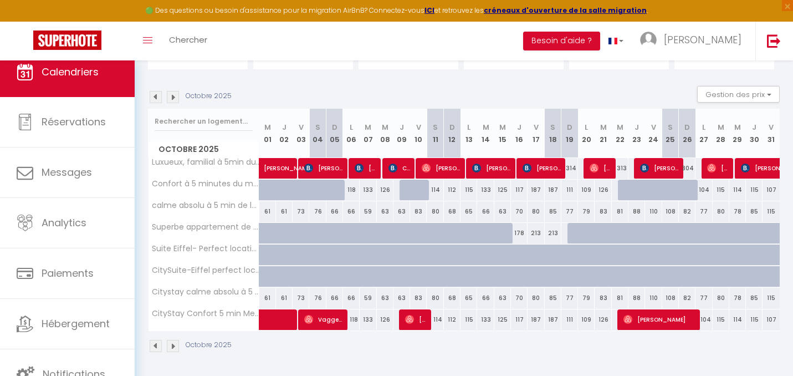
click at [154, 100] on img at bounding box center [156, 97] width 12 height 12
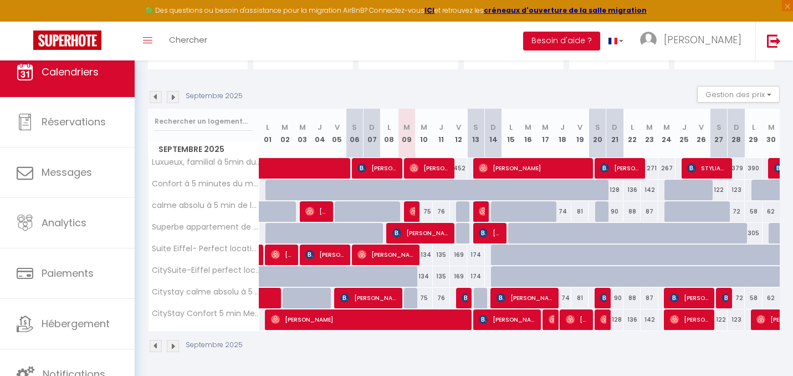
scroll to position [142, 0]
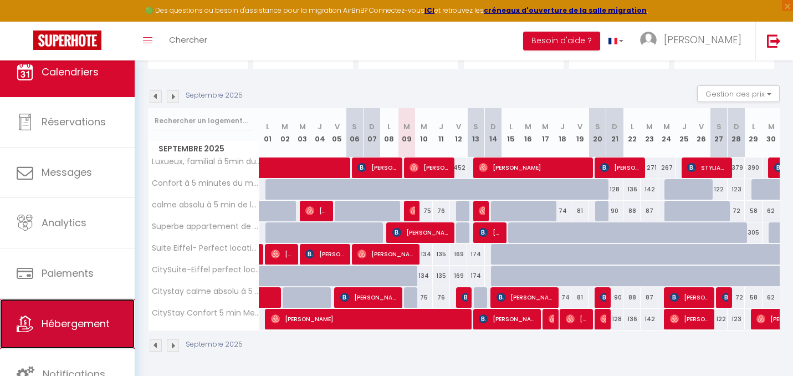
click at [74, 335] on link "Hébergement" at bounding box center [67, 324] width 135 height 50
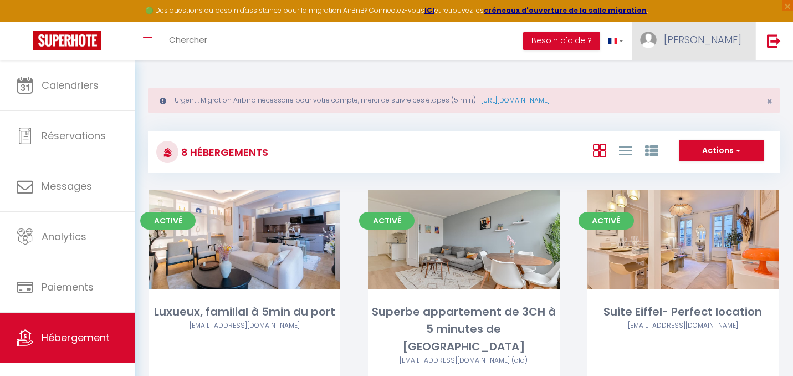
click at [707, 45] on span "[PERSON_NAME]" at bounding box center [703, 40] width 78 height 14
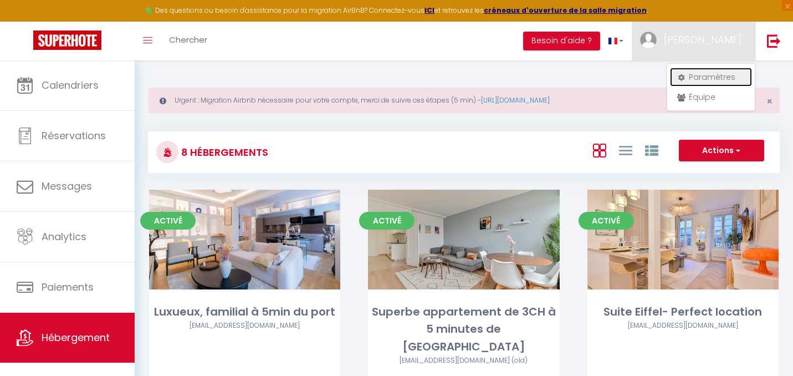
click at [706, 79] on link "Paramètres" at bounding box center [711, 77] width 82 height 19
select select "28"
select select "fr"
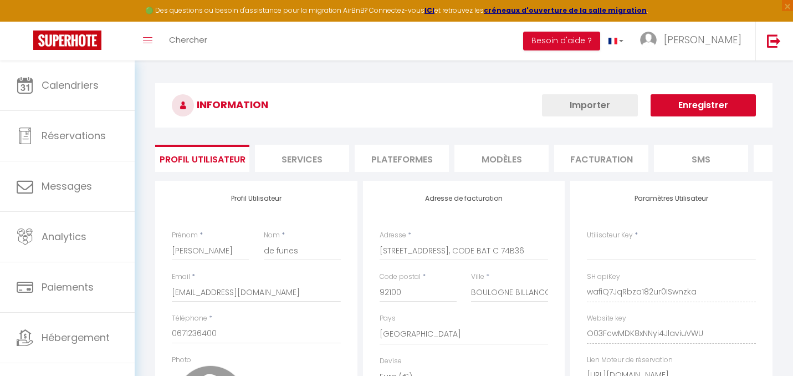
type input "wafiQ7JqRbza182ur0ISwnzka"
type input "O03FcwMDK8xNNyi4JlaviuVWU"
type input "[URL][DOMAIN_NAME]"
select select "fr"
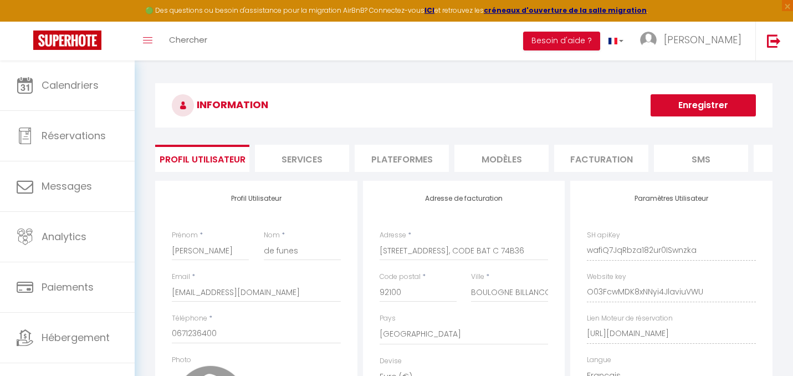
click at [417, 159] on li "Plateformes" at bounding box center [402, 158] width 94 height 27
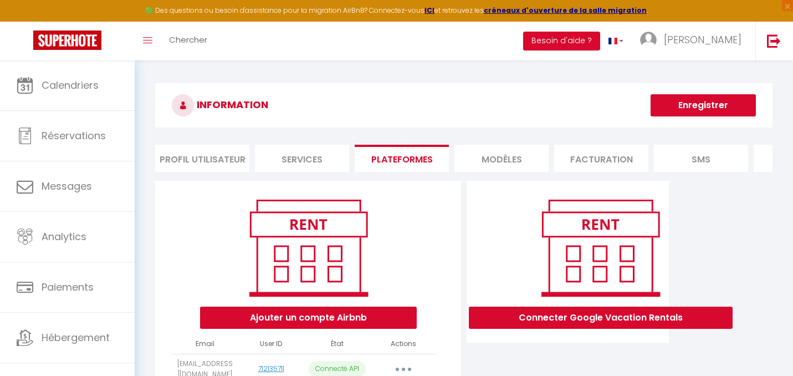
scroll to position [129, 0]
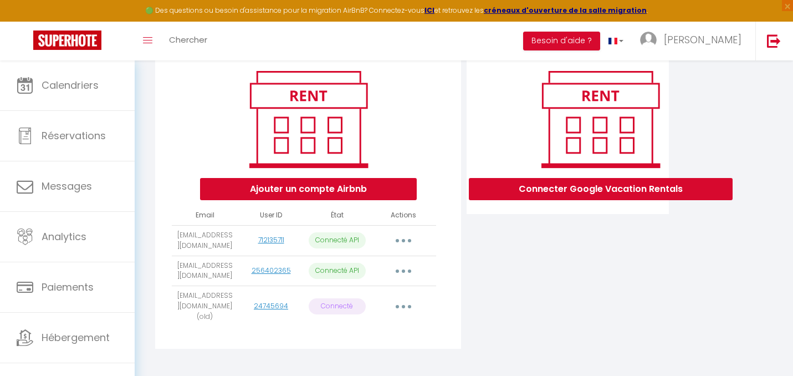
click at [399, 266] on button "button" at bounding box center [403, 271] width 31 height 18
click at [401, 300] on button "button" at bounding box center [403, 307] width 31 height 18
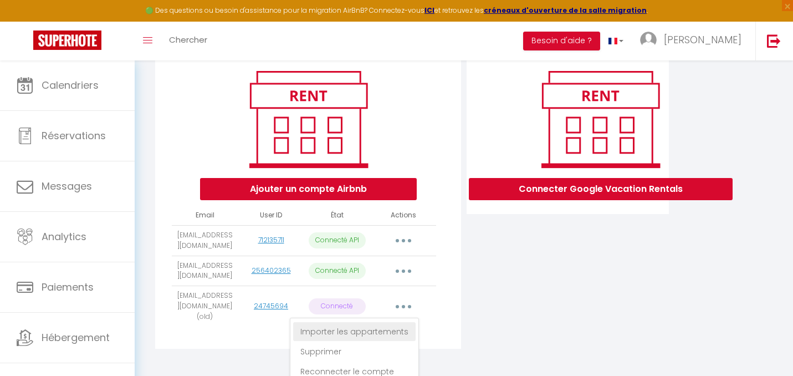
scroll to position [133, 0]
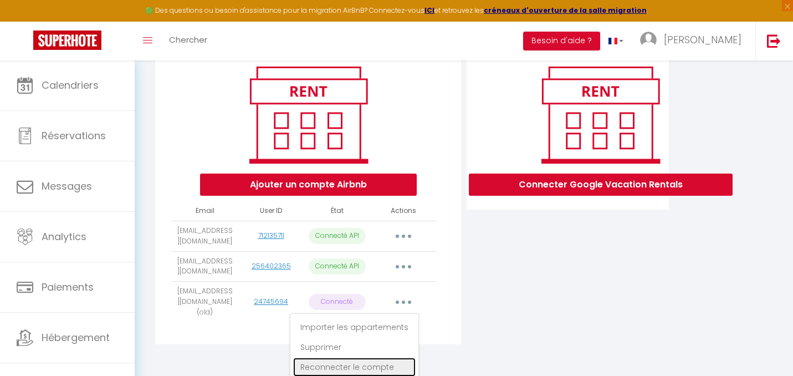
click at [339, 364] on link "Reconnecter le compte" at bounding box center [354, 367] width 122 height 19
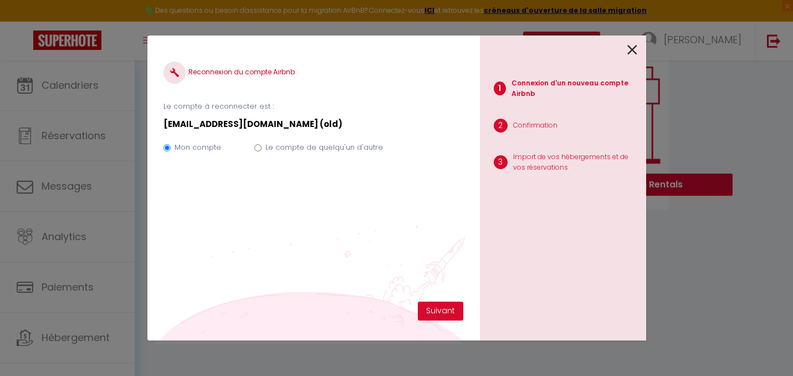
scroll to position [129, 0]
click at [431, 310] on button "Suivant" at bounding box center [440, 311] width 45 height 19
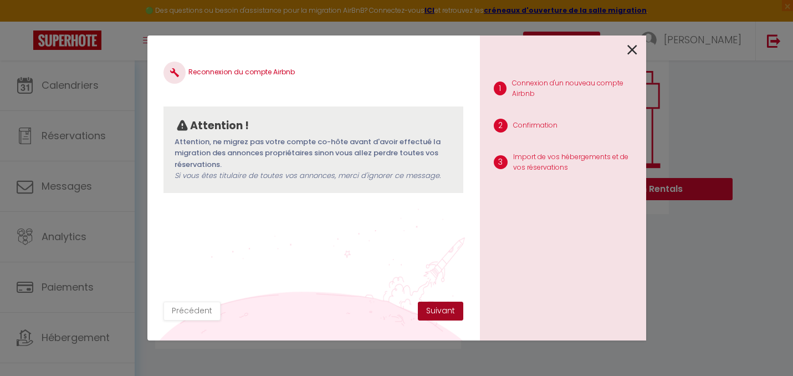
click at [431, 310] on button "Suivant" at bounding box center [440, 311] width 45 height 19
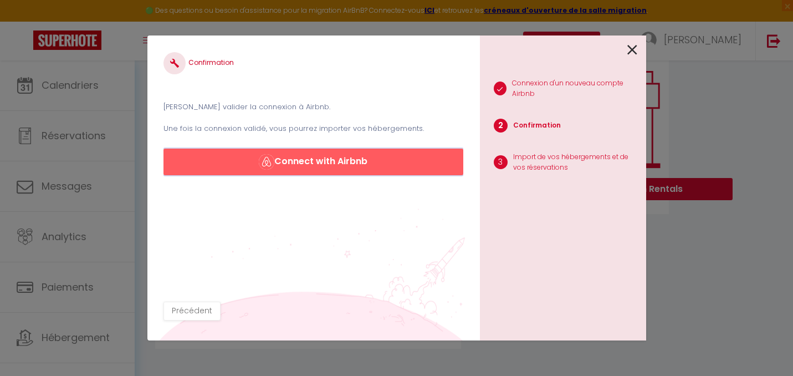
click at [363, 156] on button "Connect with Airbnb" at bounding box center [313, 162] width 299 height 27
click at [629, 55] on icon at bounding box center [632, 50] width 10 height 17
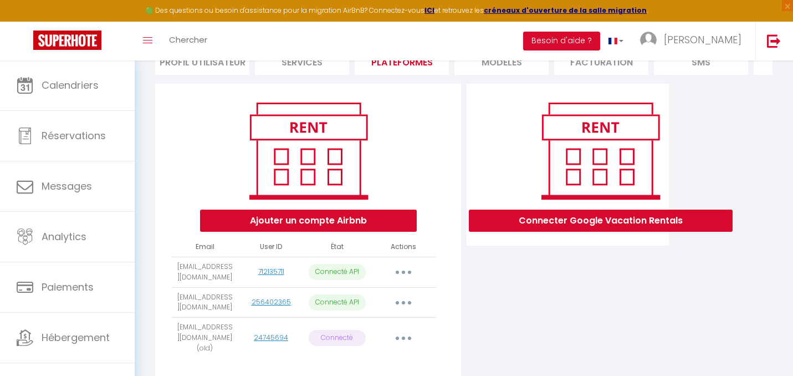
scroll to position [123, 0]
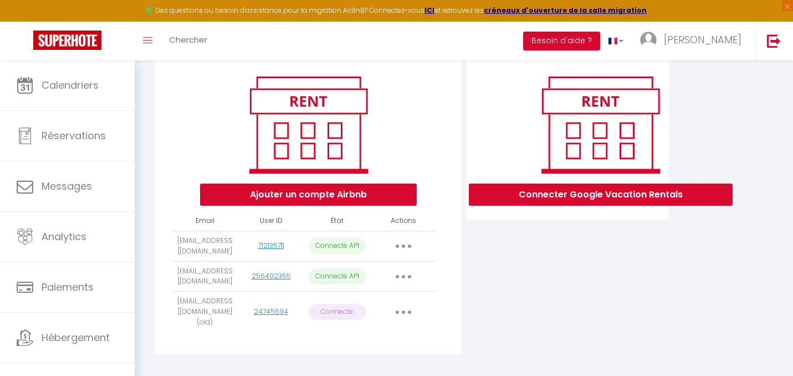
click at [396, 308] on button "button" at bounding box center [403, 312] width 31 height 18
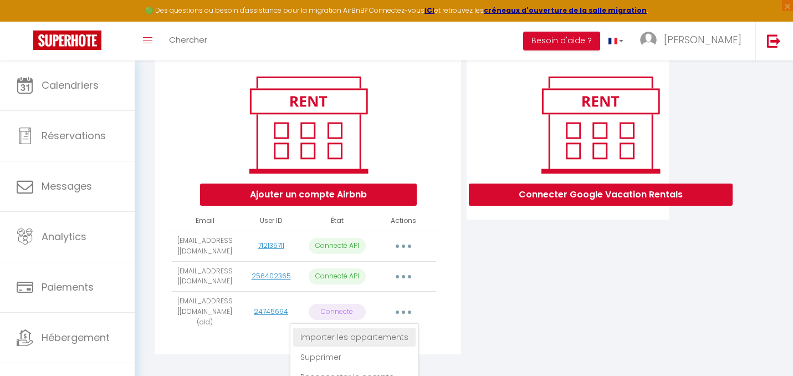
scroll to position [133, 0]
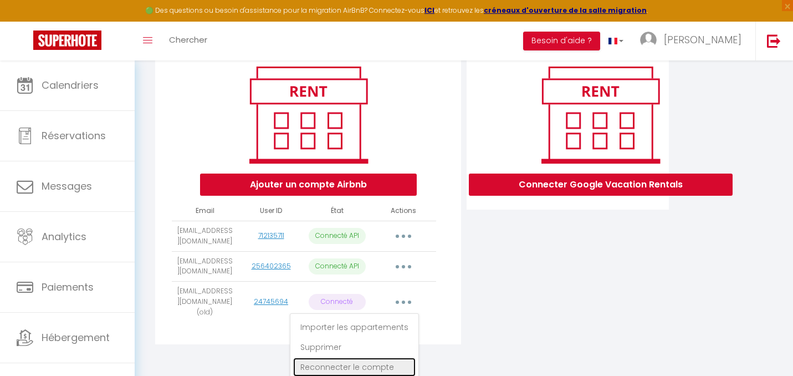
click at [377, 364] on link "Reconnecter le compte" at bounding box center [354, 367] width 122 height 19
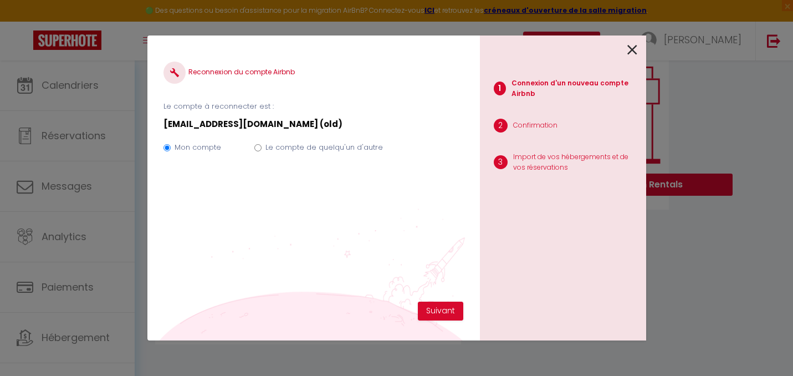
scroll to position [129, 0]
click at [424, 308] on button "Suivant" at bounding box center [440, 311] width 45 height 19
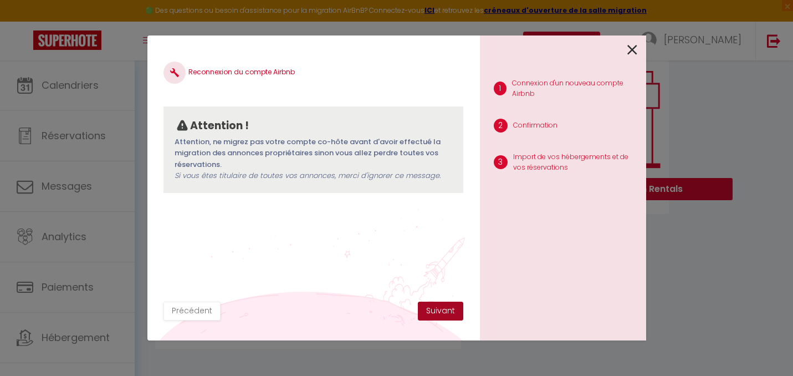
click at [428, 308] on button "Suivant" at bounding box center [440, 311] width 45 height 19
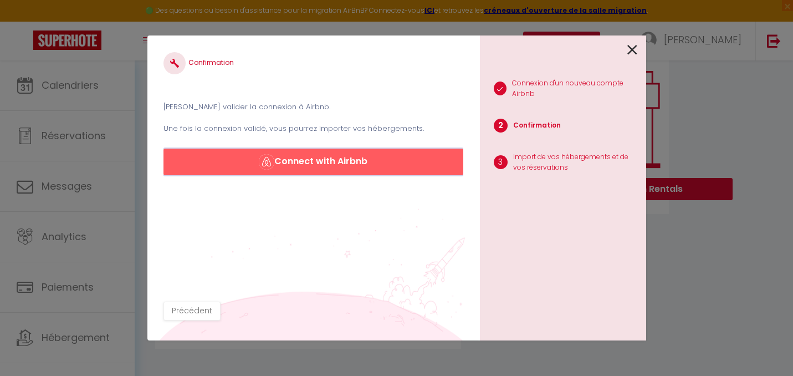
click at [369, 167] on button "Connect with Airbnb" at bounding box center [313, 162] width 299 height 27
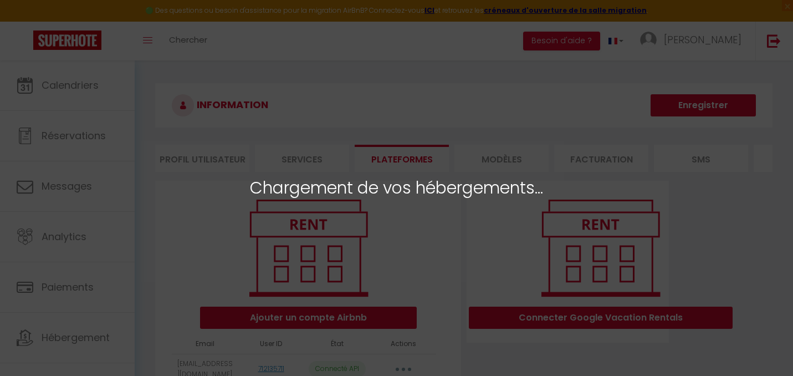
select select
select select "32262"
select select "43006"
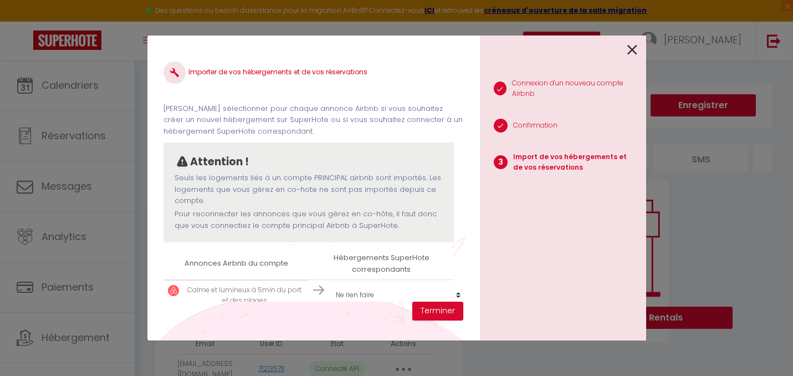
click at [634, 52] on icon at bounding box center [632, 50] width 10 height 17
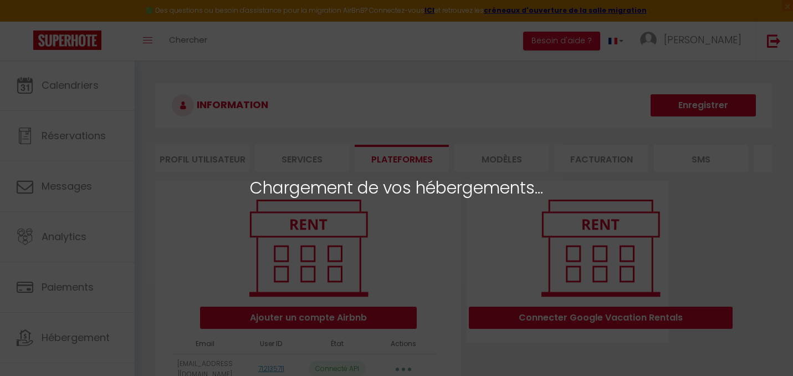
select select
select select "32262"
select select "43006"
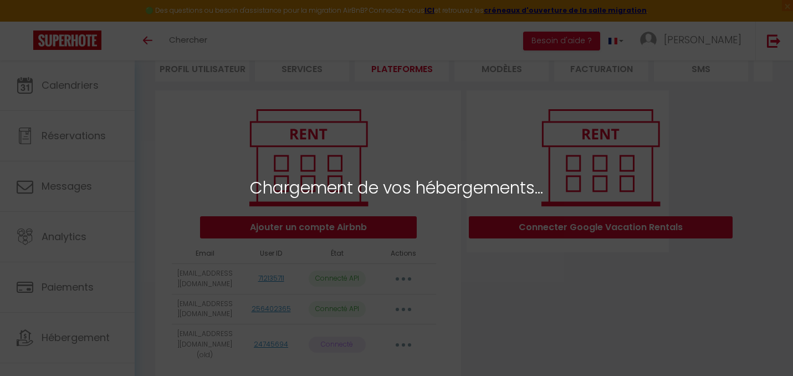
scroll to position [129, 0]
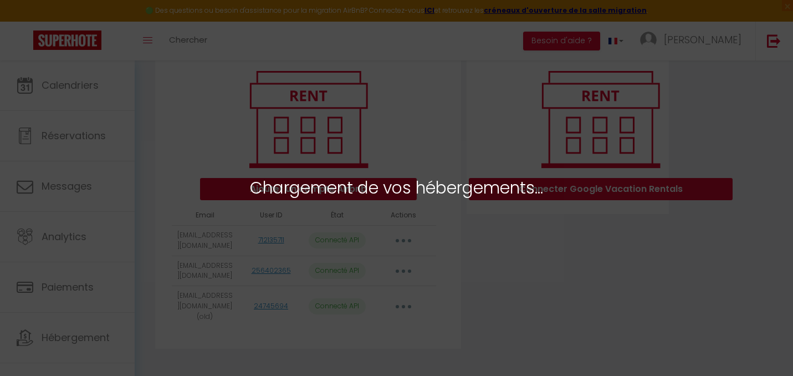
select select
select select "32262"
select select "43006"
select select "33356"
select select "35593"
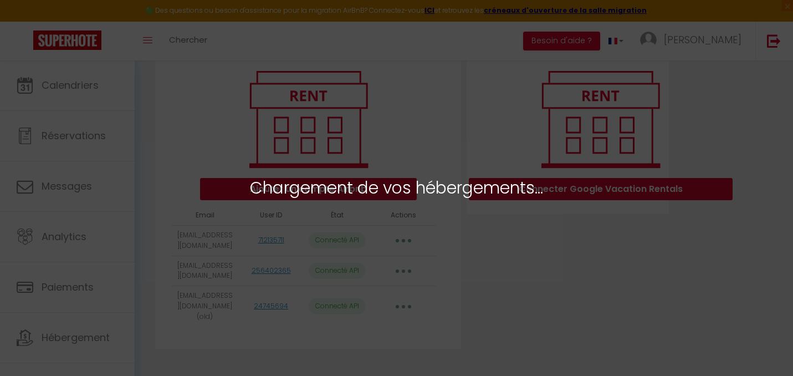
select select "50622"
select select "56275"
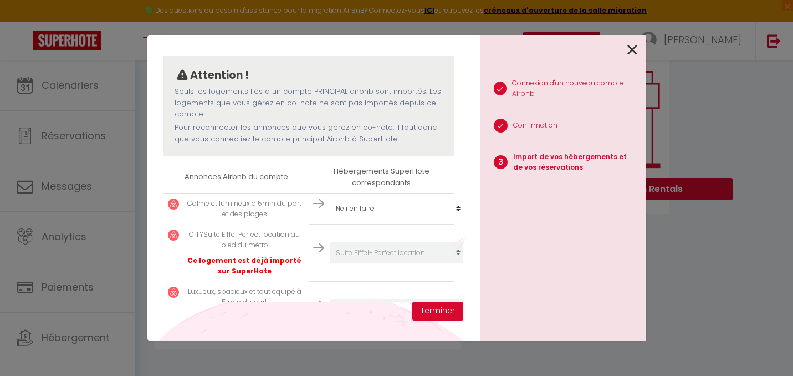
scroll to position [90, 0]
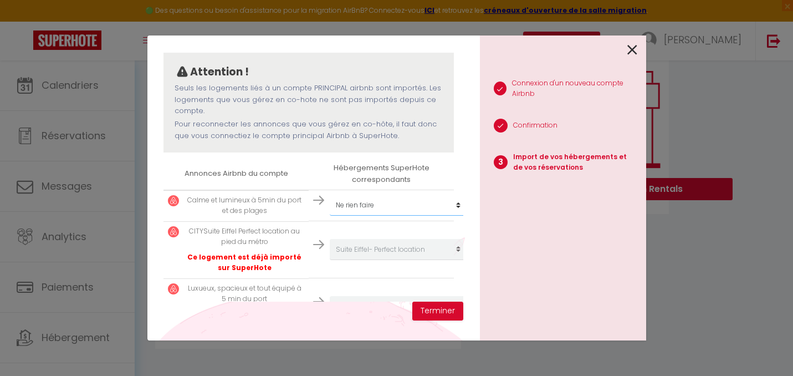
click at [339, 205] on select "Créer un nouvel hébergement Ne rien faire Luxueux, familial à 5min du port Supe…" at bounding box center [398, 205] width 136 height 21
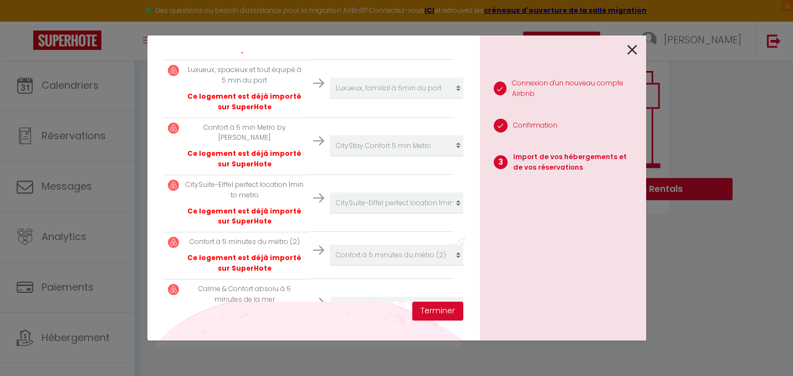
scroll to position [340, 0]
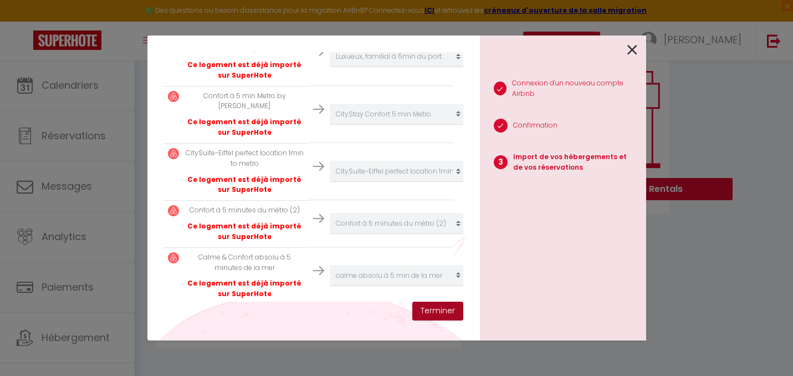
click at [420, 306] on button "Terminer" at bounding box center [437, 311] width 51 height 19
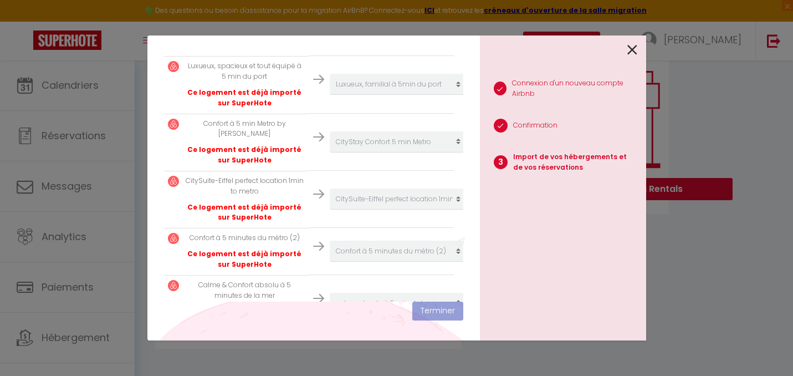
scroll to position [367, 0]
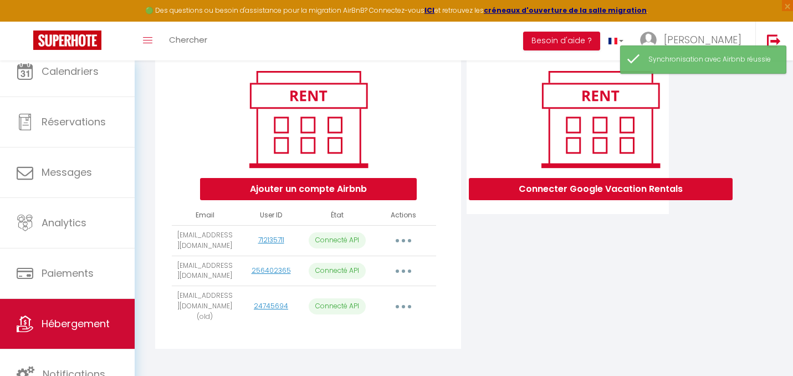
click at [85, 315] on link "Hébergement" at bounding box center [67, 324] width 135 height 50
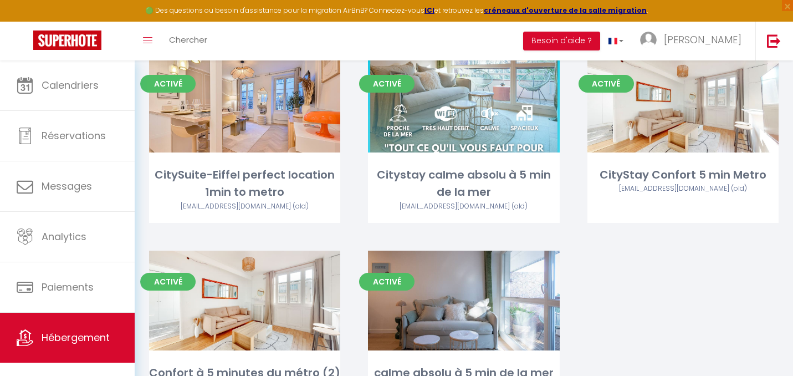
scroll to position [355, 0]
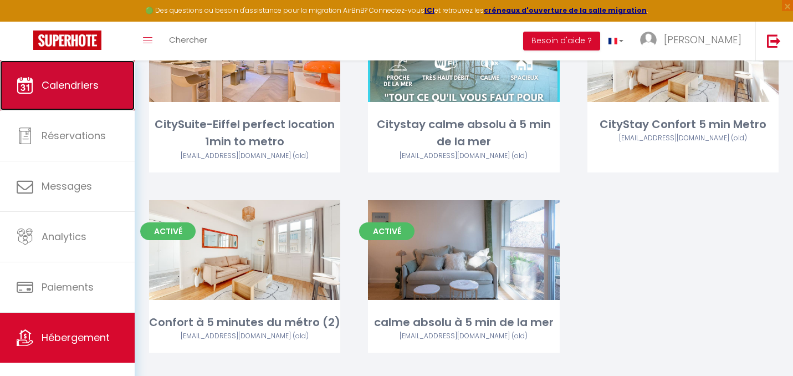
click at [118, 105] on link "Calendriers" at bounding box center [67, 85] width 135 height 50
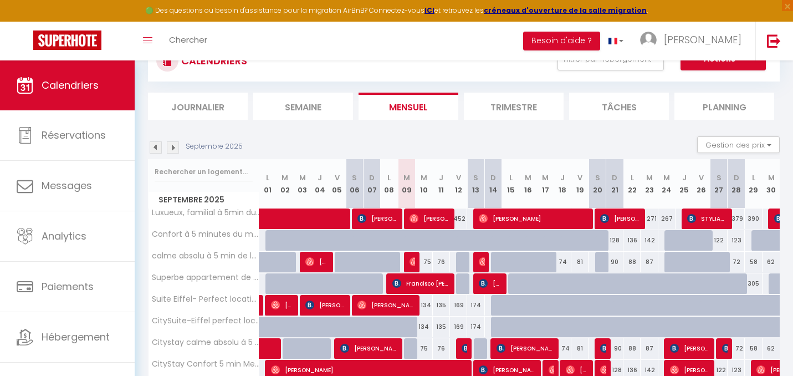
scroll to position [95, 0]
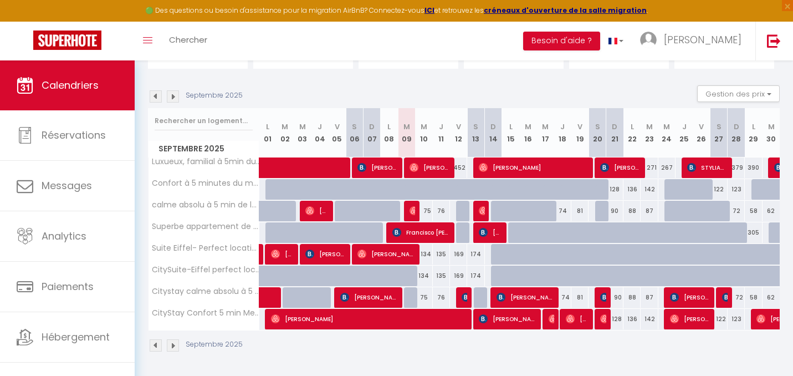
click at [173, 97] on img at bounding box center [173, 96] width 12 height 12
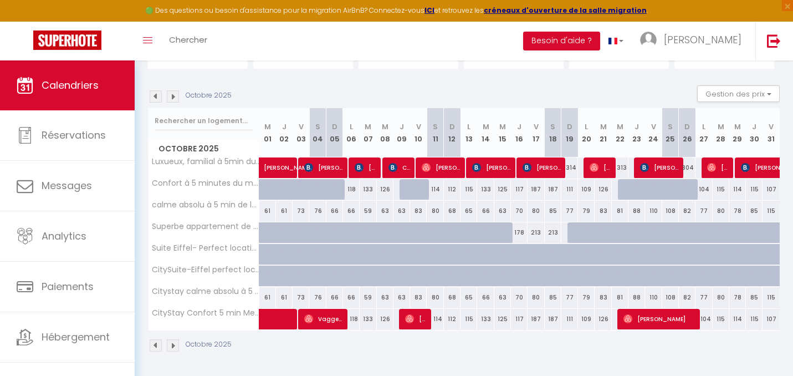
click at [173, 98] on img at bounding box center [173, 96] width 12 height 12
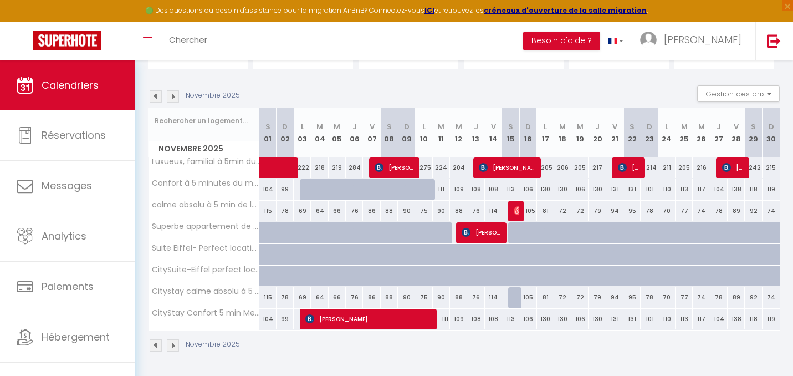
click at [173, 98] on img at bounding box center [173, 96] width 12 height 12
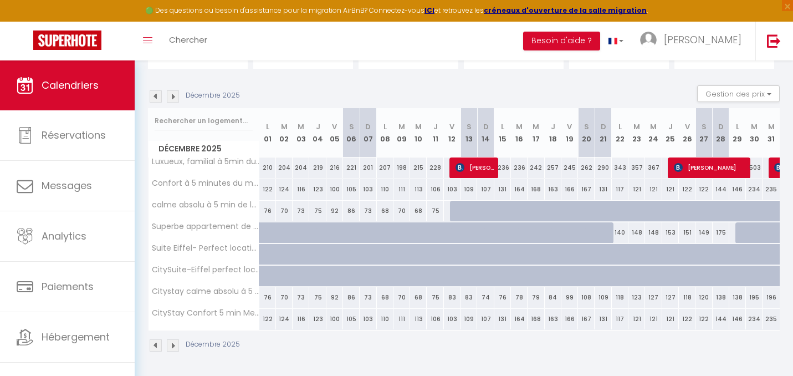
click at [157, 97] on img at bounding box center [156, 96] width 12 height 12
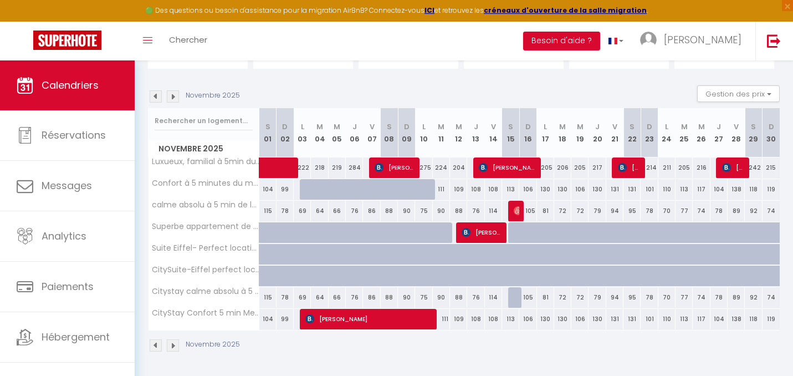
click at [157, 97] on img at bounding box center [156, 96] width 12 height 12
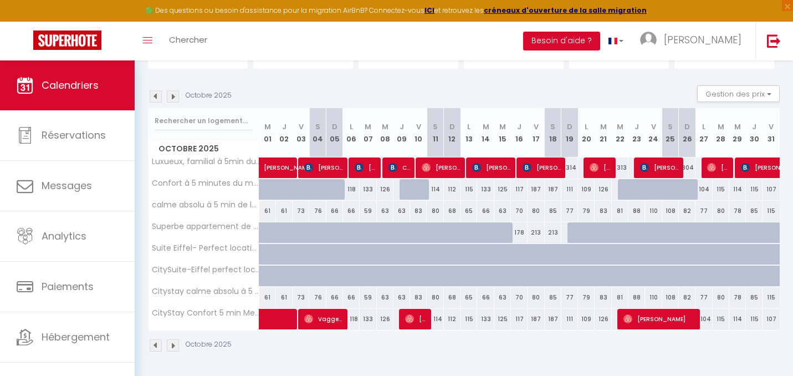
click at [157, 98] on img at bounding box center [156, 96] width 12 height 12
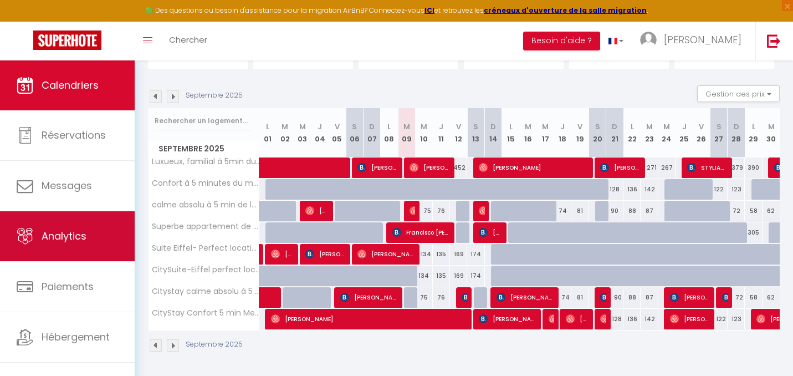
scroll to position [13, 0]
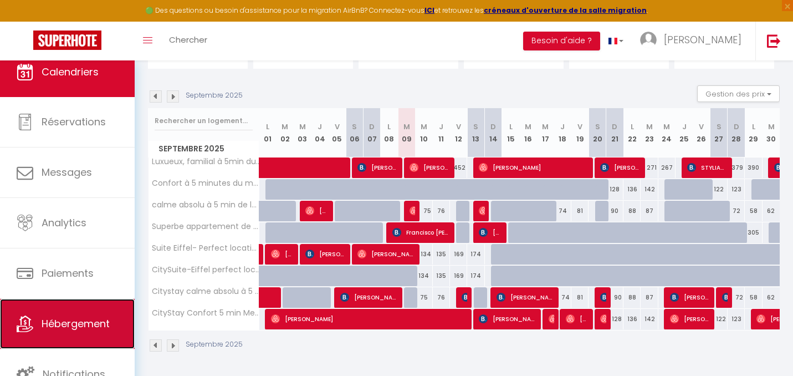
click at [86, 330] on span "Hébergement" at bounding box center [76, 323] width 68 height 14
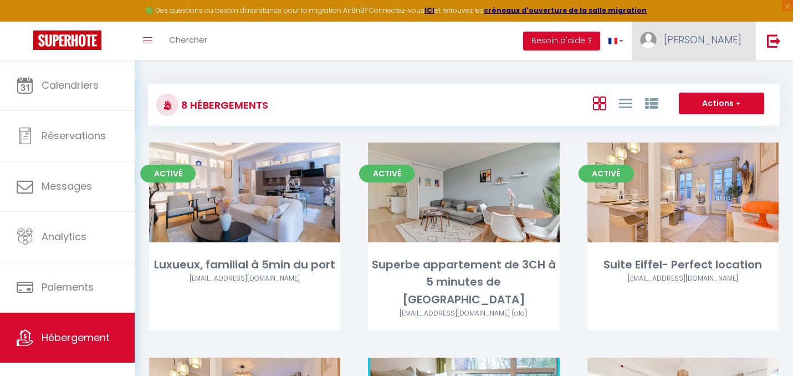
click at [743, 52] on link "[PERSON_NAME]" at bounding box center [694, 41] width 124 height 39
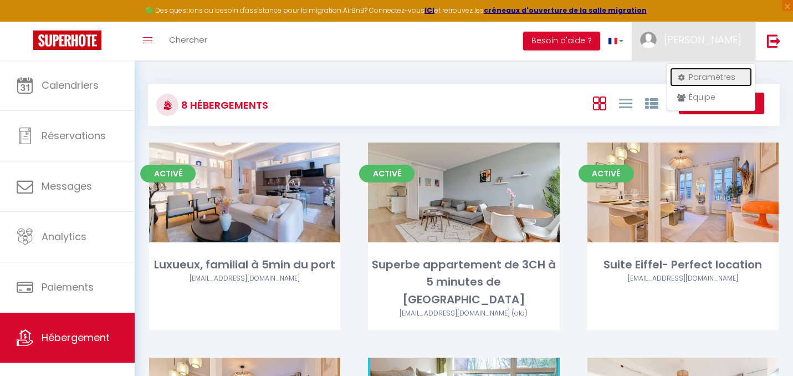
click at [702, 81] on link "Paramètres" at bounding box center [711, 77] width 82 height 19
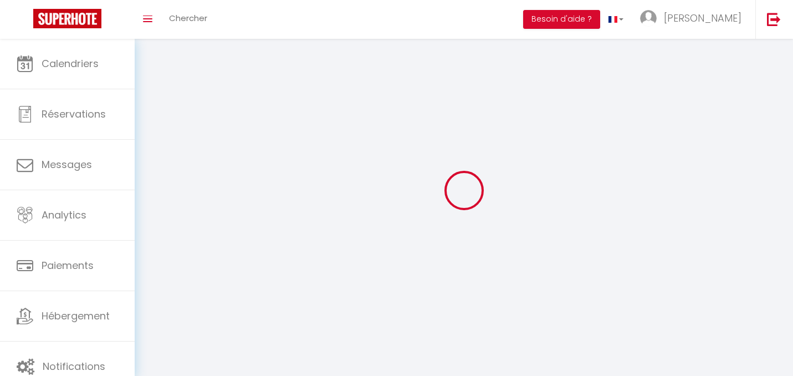
type input "[PERSON_NAME]"
type input "de funes"
type input "0671236400"
type input "[STREET_ADDRESS], CODE BAT C 74B36"
type input "92100"
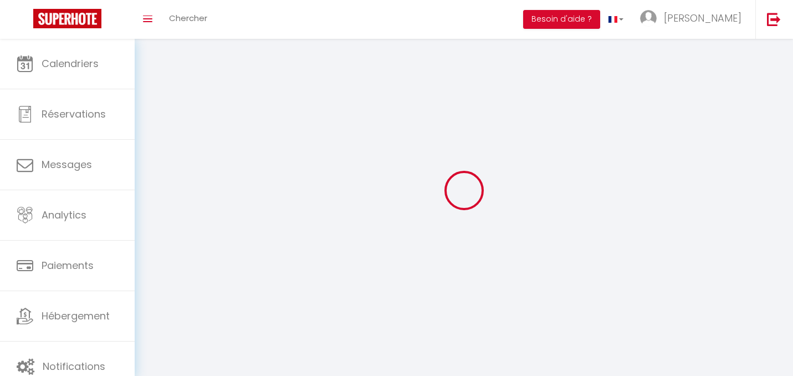
type input "BOULOGNE BILLANCOURT"
type input "wafiQ7JqRbza182ur0ISwnzka"
type input "O03FcwMDK8xNNyi4JlaviuVWU"
type input "[URL][DOMAIN_NAME]"
select select "28"
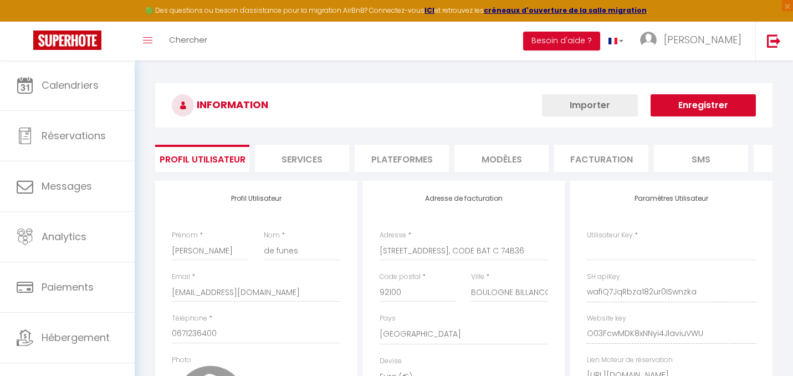
type input "wafiQ7JqRbza182ur0ISwnzka"
type input "O03FcwMDK8xNNyi4JlaviuVWU"
type input "[URL][DOMAIN_NAME]"
select select "fr"
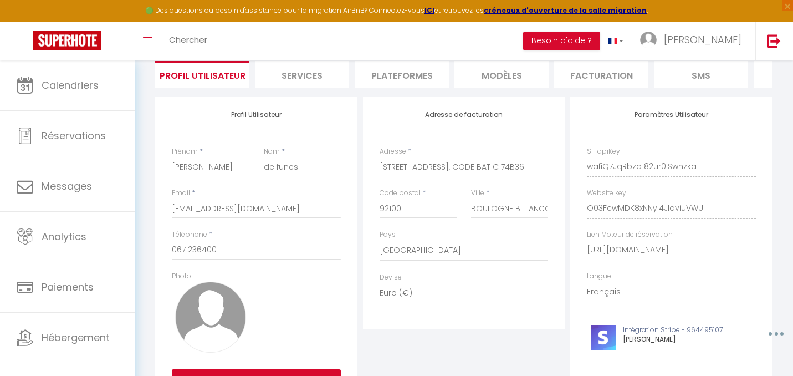
scroll to position [89, 0]
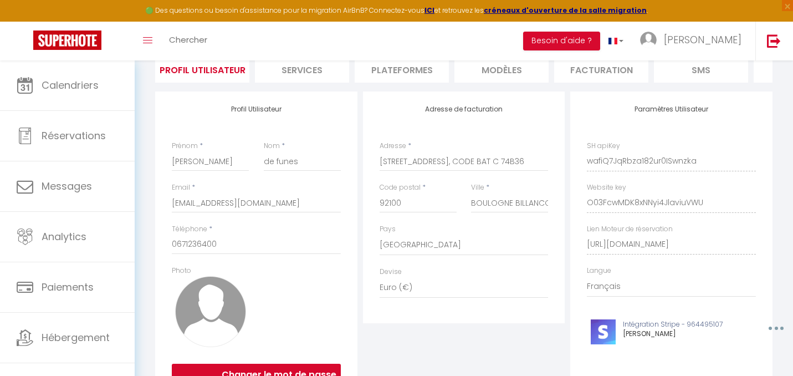
click at [397, 75] on li "Plateformes" at bounding box center [402, 68] width 94 height 27
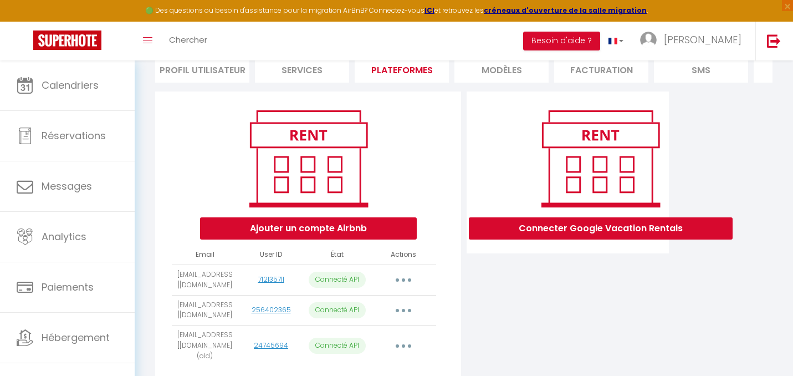
scroll to position [129, 0]
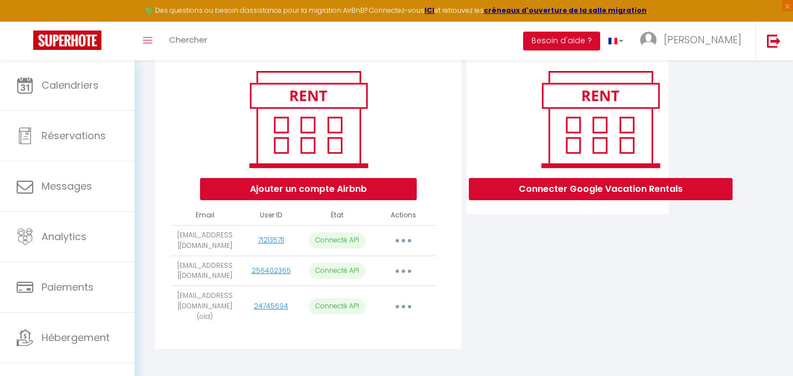
click at [400, 223] on th "Actions" at bounding box center [403, 215] width 66 height 19
click at [400, 239] on button "button" at bounding box center [403, 241] width 31 height 18
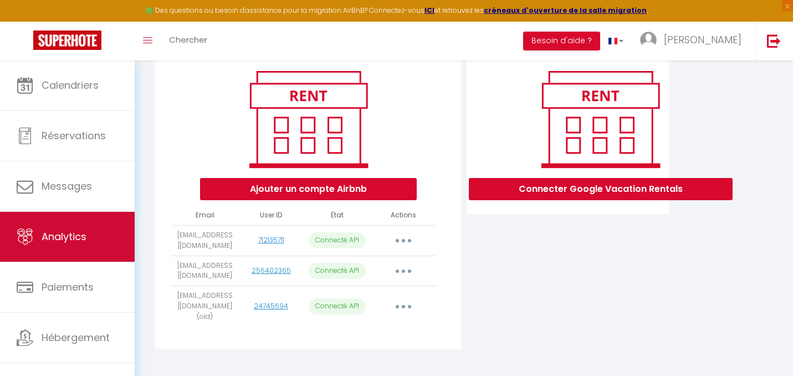
scroll to position [14, 0]
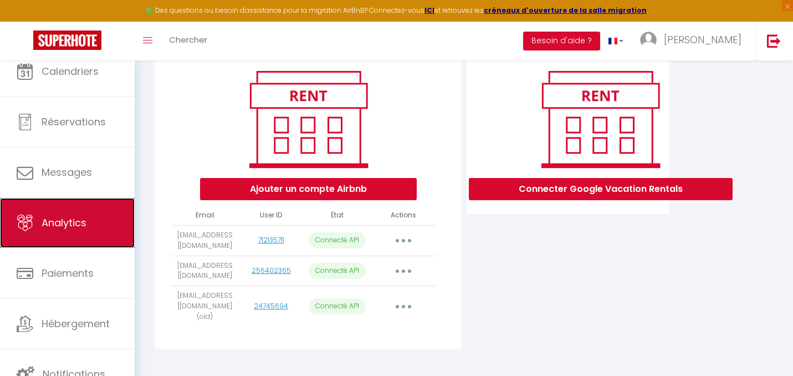
click at [92, 228] on link "Analytics" at bounding box center [67, 223] width 135 height 50
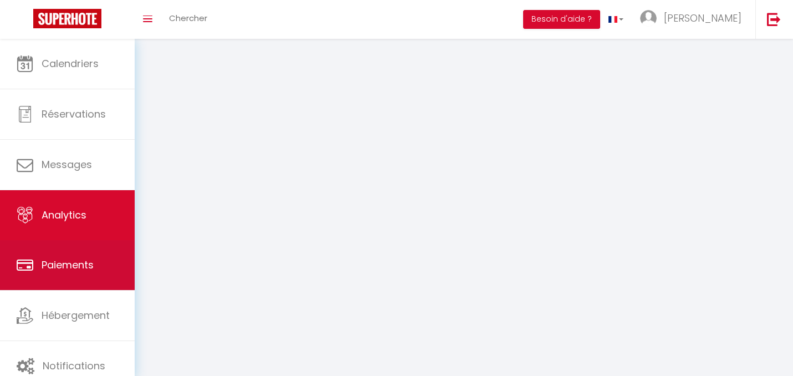
select select "2025"
select select "9"
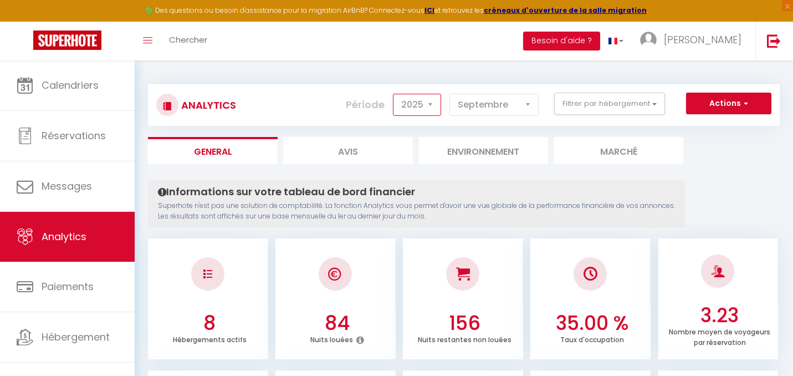
click at [418, 99] on select "2014 2015 2016 2017 2018 2019 2020 2021 2022 2023 2024 2025 2026 2027" at bounding box center [417, 105] width 48 height 22
select select "2024"
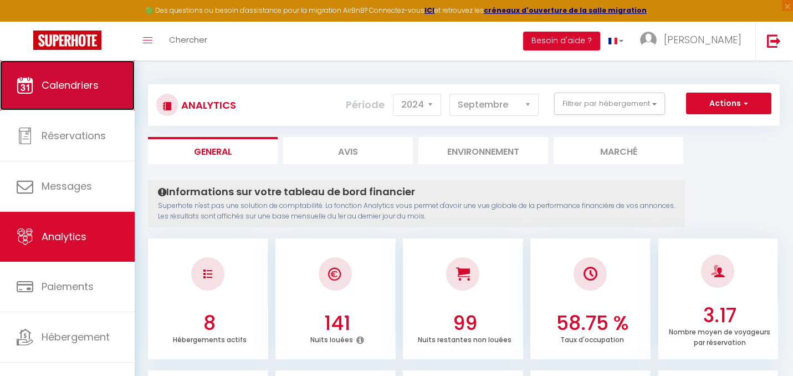
click at [100, 88] on link "Calendriers" at bounding box center [67, 85] width 135 height 50
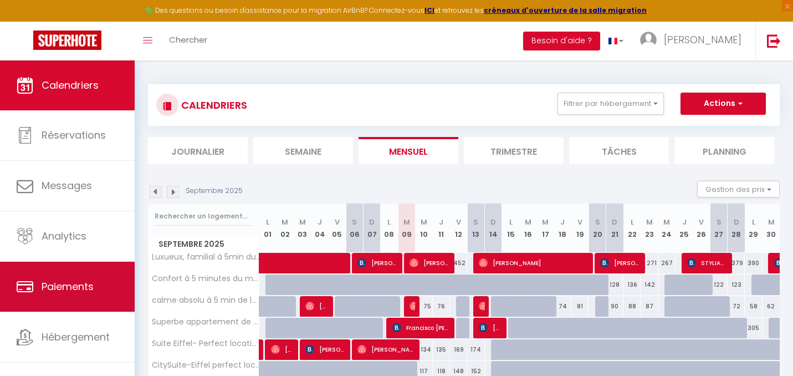
scroll to position [13, 0]
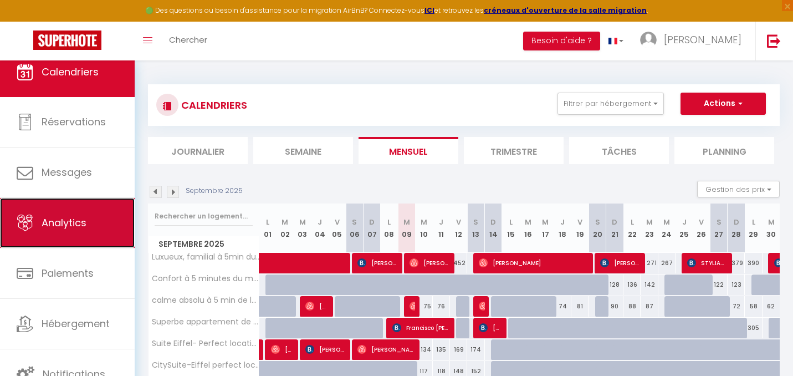
click at [100, 237] on link "Analytics" at bounding box center [67, 223] width 135 height 50
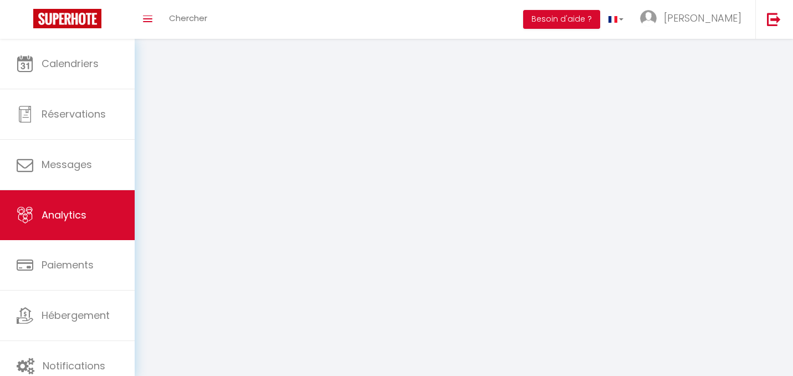
select select "2025"
select select "9"
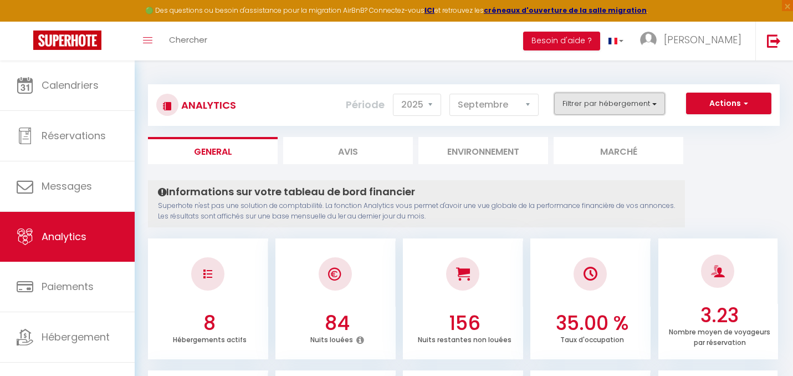
click at [617, 110] on button "Filtrer par hébergement" at bounding box center [609, 104] width 111 height 22
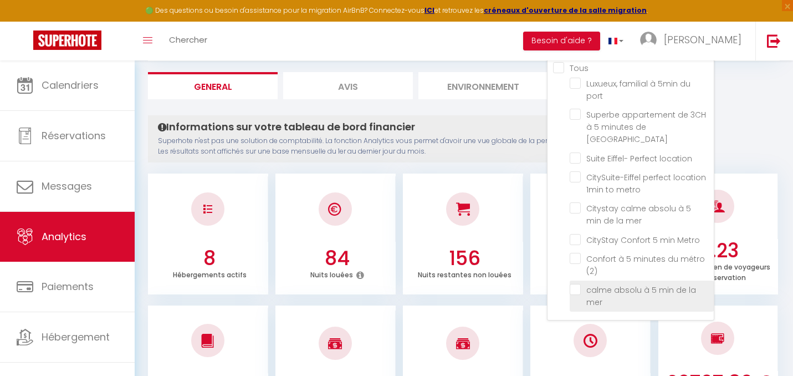
scroll to position [59, 0]
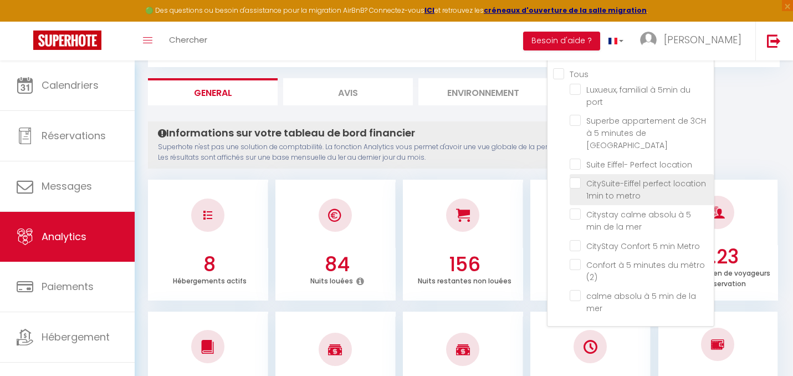
click at [583, 177] on metro "checkbox" at bounding box center [642, 182] width 144 height 11
checkbox metro "true"
checkbox port "false"
checkbox PARIS "false"
checkbox location "false"
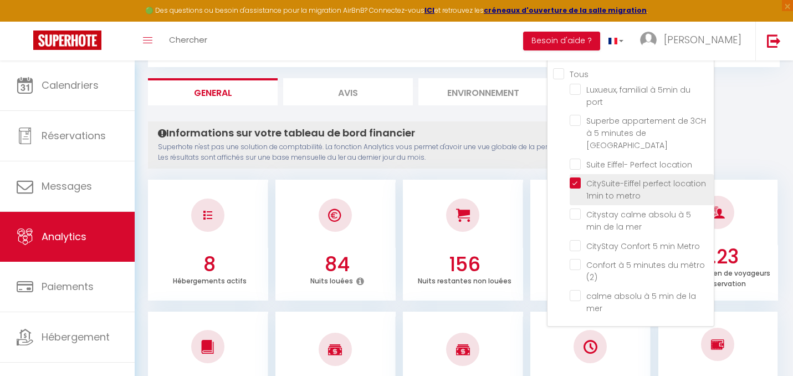
checkbox mer "false"
checkbox Metro "false"
checkbox \(2\) "false"
checkbox mer "false"
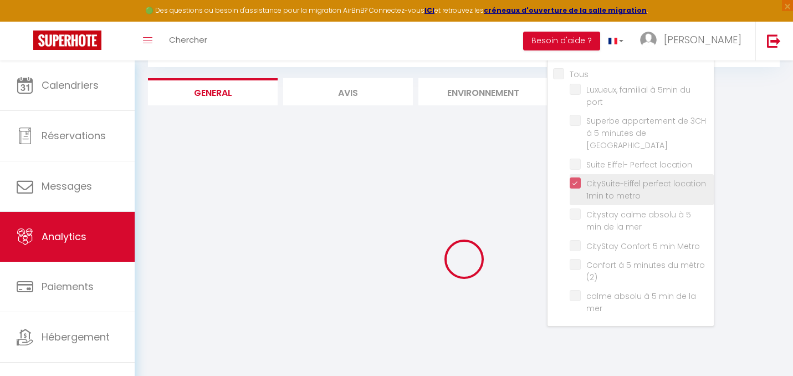
checkbox port "false"
checkbox PARIS "false"
checkbox location "false"
checkbox mer "false"
checkbox Metro "false"
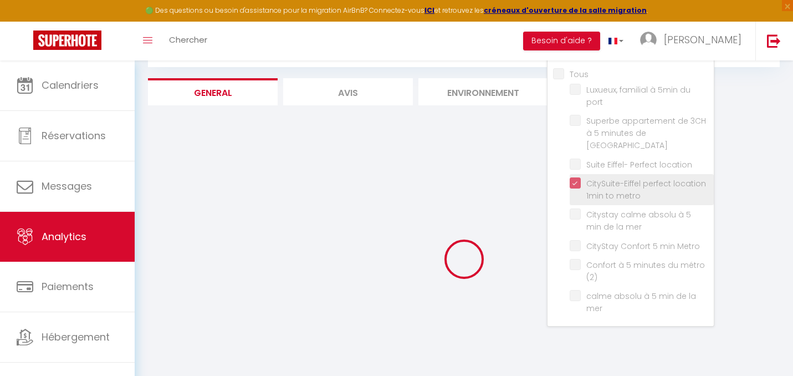
checkbox \(2\) "false"
checkbox mer "false"
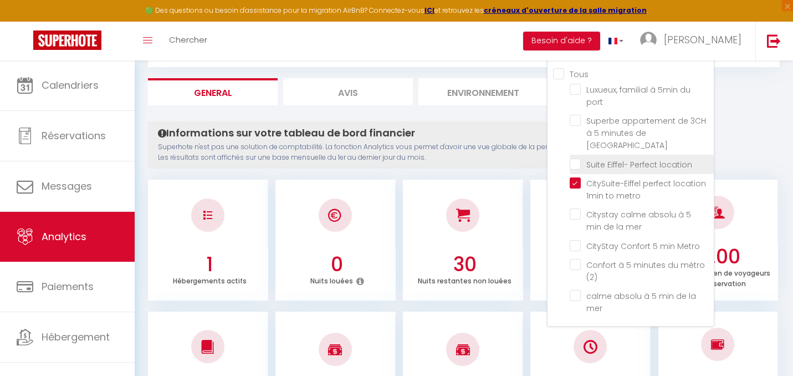
click at [581, 158] on location "checkbox" at bounding box center [642, 163] width 144 height 11
checkbox location "true"
checkbox port "false"
checkbox PARIS "false"
checkbox mer "false"
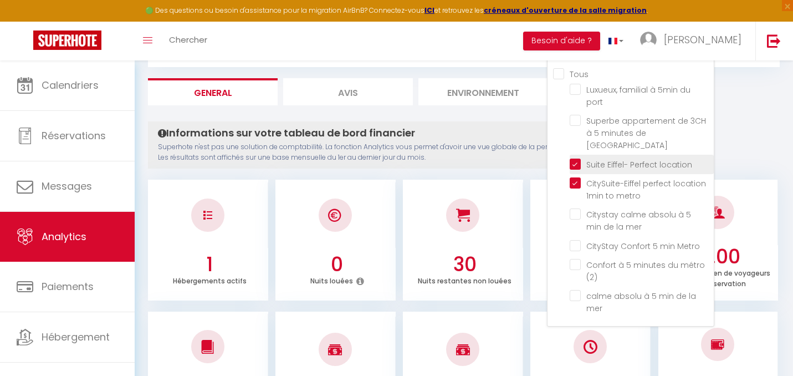
checkbox Metro "false"
checkbox \(2\) "false"
checkbox mer "false"
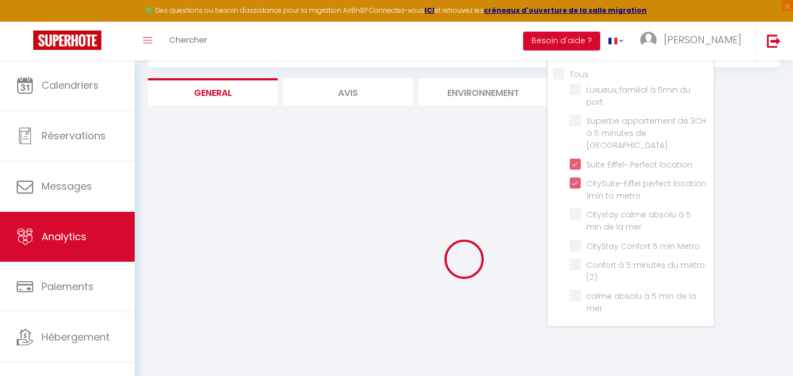
checkbox port "false"
checkbox PARIS "false"
checkbox mer "false"
checkbox Metro "false"
checkbox \(2\) "false"
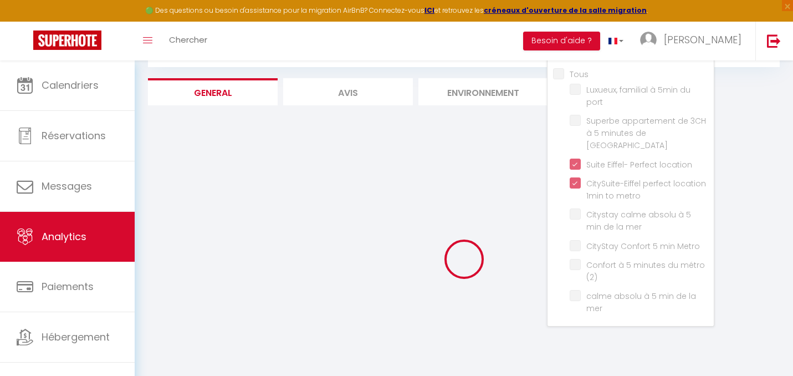
checkbox mer "false"
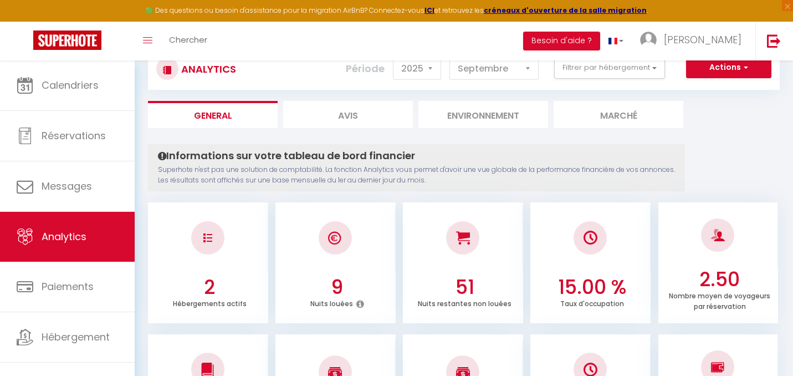
scroll to position [0, 0]
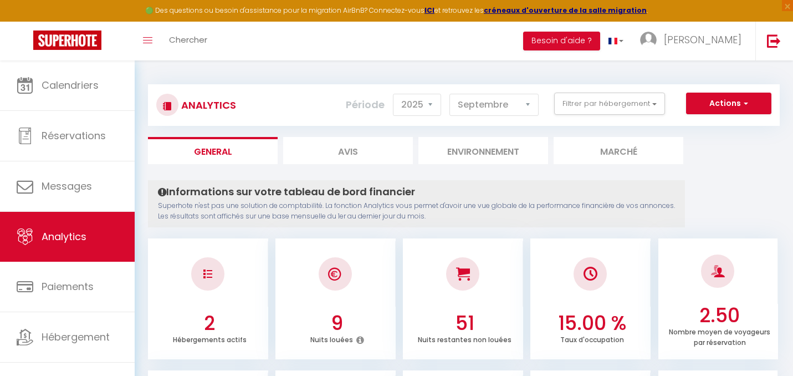
click at [442, 95] on div "Période 2014 2015 2016 2017 2018 2019 2020 2021 2022 2023 2024 2025 2026 2027 […" at bounding box center [446, 105] width 201 height 24
click at [430, 96] on select "2014 2015 2016 2017 2018 2019 2020 2021 2022 2023 2024 2025 2026 2027" at bounding box center [417, 105] width 48 height 22
click at [425, 102] on select "2014 2015 2016 2017 2018 2019 2020 2021 2022 2023 2024 2025 2026 2027" at bounding box center [417, 105] width 48 height 22
select select "2025"
click at [589, 100] on button "Filtrer par hébergement" at bounding box center [609, 104] width 111 height 22
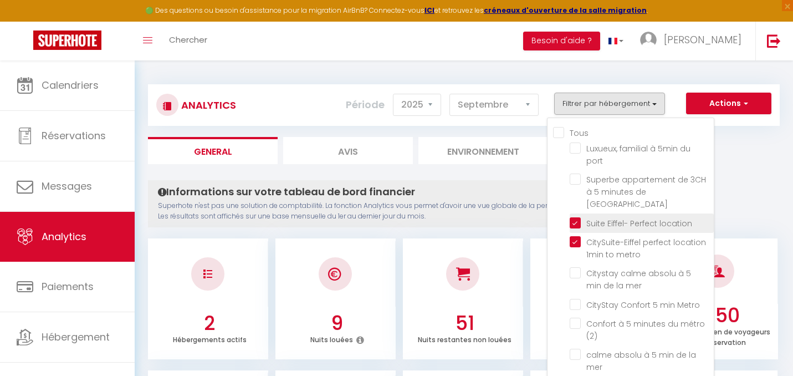
click at [574, 213] on li "Suite Eiffel- Perfect location" at bounding box center [642, 222] width 144 height 19
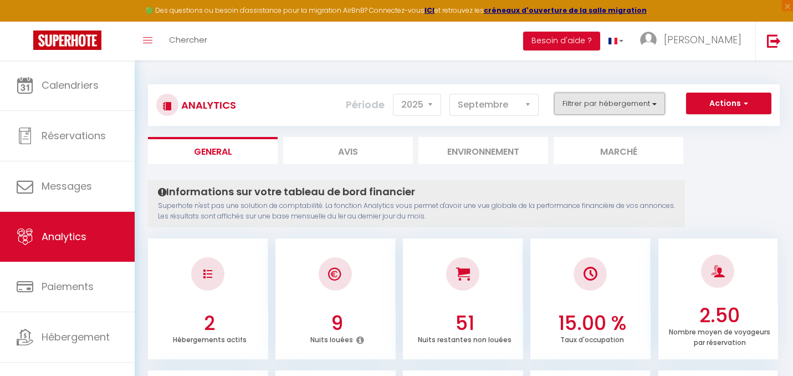
click at [592, 93] on button "Filtrer par hébergement" at bounding box center [609, 104] width 111 height 22
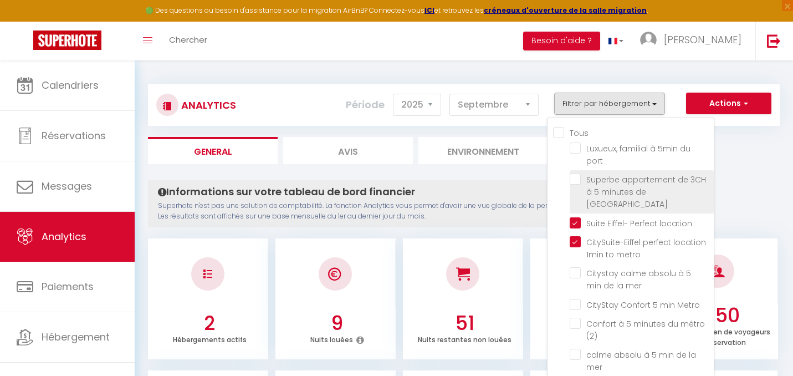
click at [579, 180] on PARIS "checkbox" at bounding box center [642, 178] width 144 height 11
checkbox PARIS "true"
checkbox port "false"
checkbox mer "false"
checkbox Metro "false"
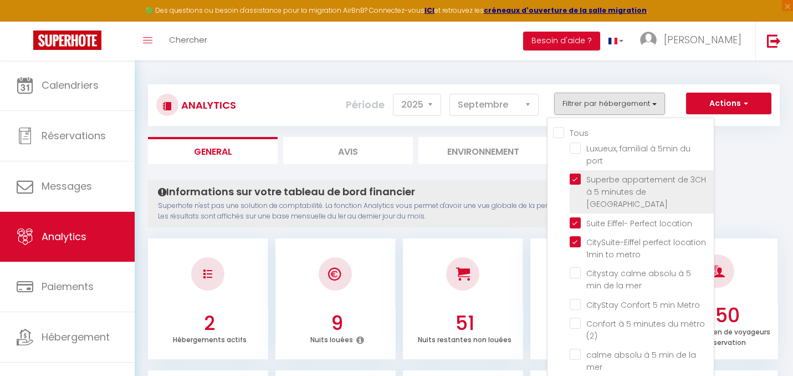
checkbox \(2\) "false"
checkbox mer "false"
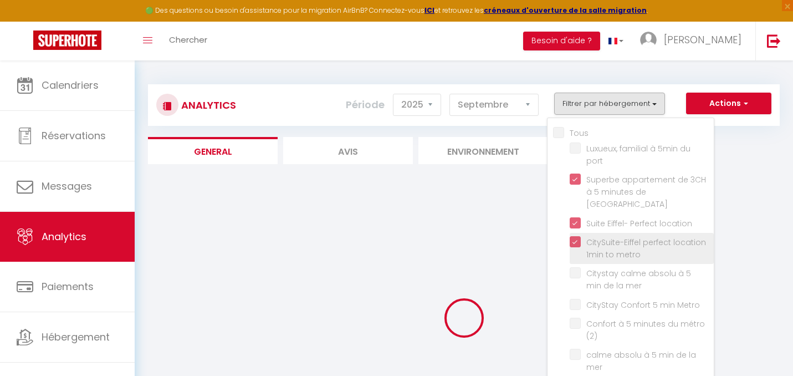
checkbox port "false"
checkbox mer "false"
checkbox Metro "false"
checkbox \(2\) "false"
checkbox mer "false"
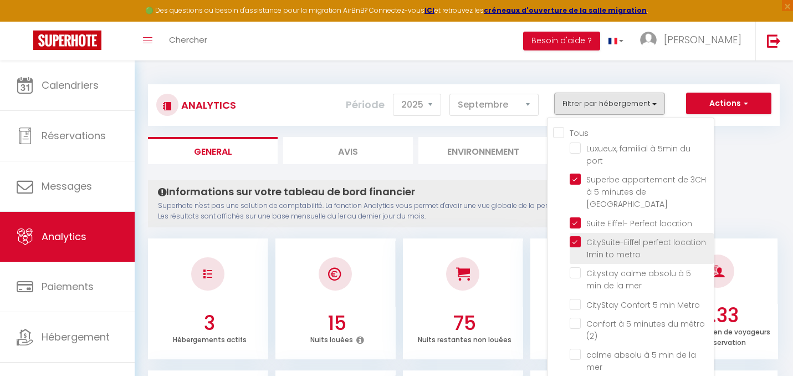
click at [576, 233] on li "CitySuite-Eiffel perfect location 1min to metro" at bounding box center [642, 248] width 144 height 31
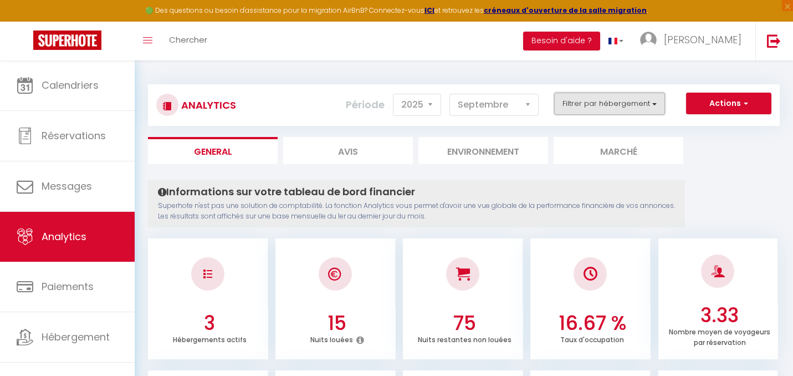
click at [587, 111] on button "Filtrer par hébergement" at bounding box center [609, 104] width 111 height 22
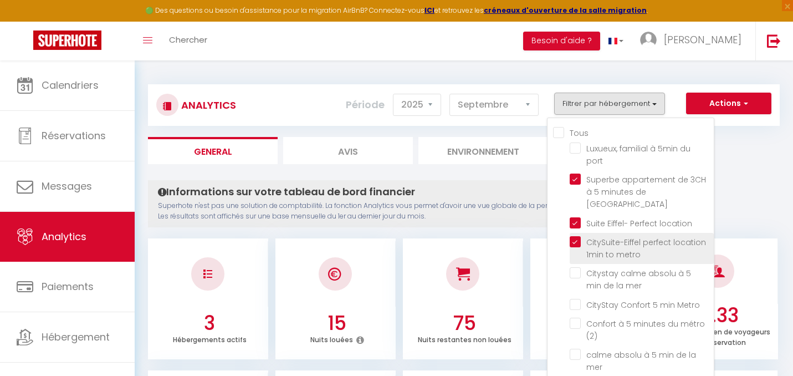
click at [575, 236] on metro "checkbox" at bounding box center [642, 241] width 144 height 11
checkbox metro "false"
checkbox port "false"
checkbox mer "false"
checkbox Metro "false"
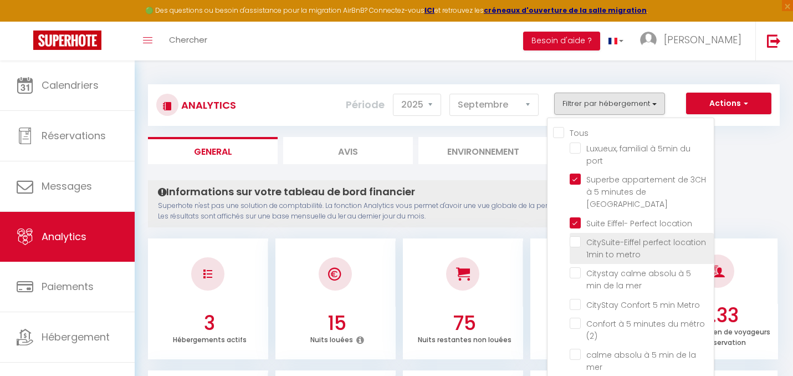
checkbox \(2\) "false"
checkbox mer "false"
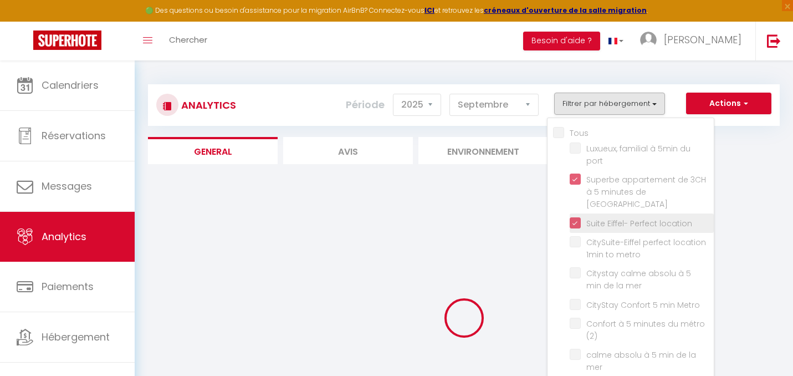
checkbox port "false"
checkbox mer "false"
checkbox Metro "false"
checkbox \(2\) "false"
checkbox mer "false"
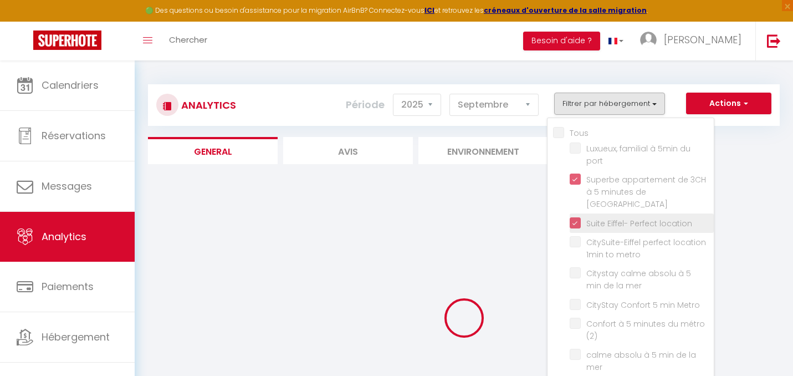
click at [575, 217] on location "checkbox" at bounding box center [642, 222] width 144 height 11
checkbox location "false"
checkbox port "false"
checkbox mer "false"
checkbox Metro "false"
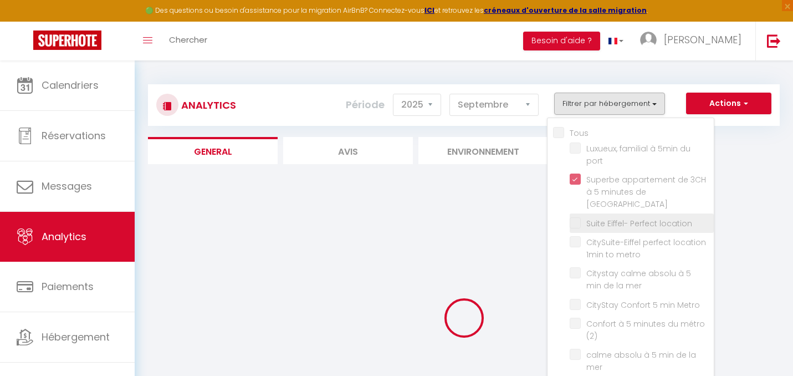
checkbox \(2\) "false"
checkbox mer "false"
checkbox port "false"
checkbox mer "false"
checkbox Metro "false"
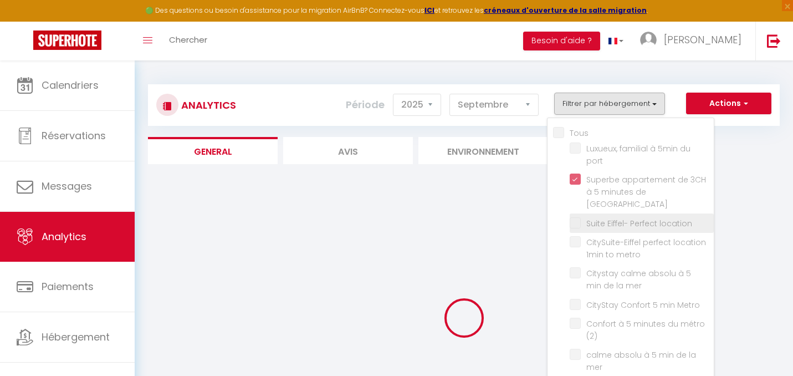
checkbox \(2\) "false"
checkbox mer "false"
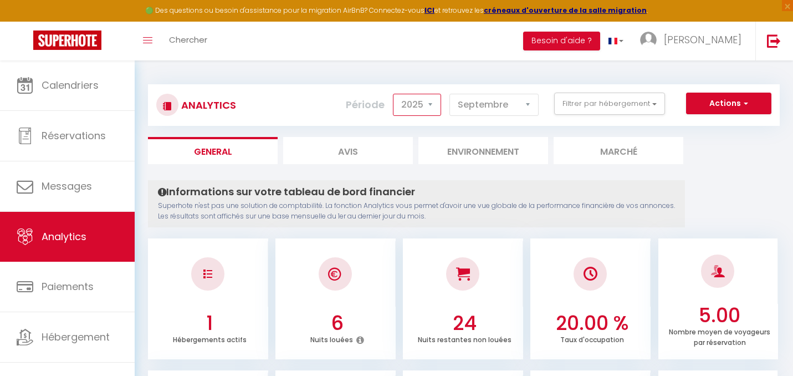
click at [413, 103] on select "2014 2015 2016 2017 2018 2019 2020 2021 2022 2023 2024 2025 2026 2027" at bounding box center [417, 105] width 48 height 22
click at [411, 116] on div "Période 2014 2015 2016 2017 2018 2019 2020 2021 2022 2023 2024 2025 2026 2027 […" at bounding box center [446, 105] width 201 height 24
click at [411, 114] on select "2014 2015 2016 2017 2018 2019 2020 2021 2022 2023 2024 2025 2026 2027" at bounding box center [417, 105] width 48 height 22
click at [415, 111] on select "2014 2015 2016 2017 2018 2019 2020 2021 2022 2023 2024 2025 2026 2027" at bounding box center [417, 105] width 48 height 22
select select "2024"
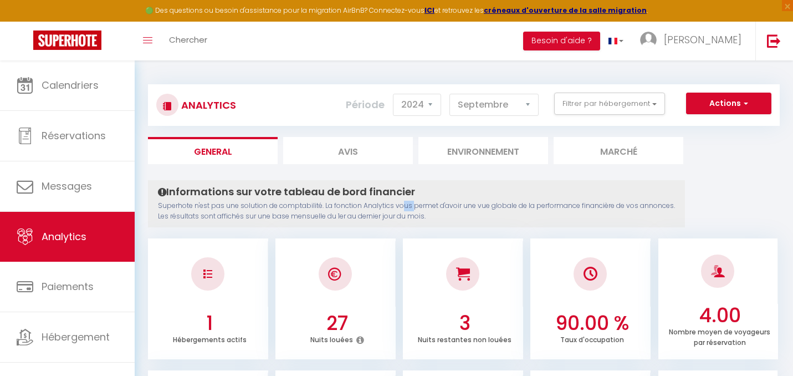
drag, startPoint x: 398, startPoint y: 206, endPoint x: 410, endPoint y: 208, distance: 12.4
click at [410, 208] on p "Superhote n'est pas une solution de comptabilité. La fonction Analytics vous pe…" at bounding box center [416, 211] width 517 height 21
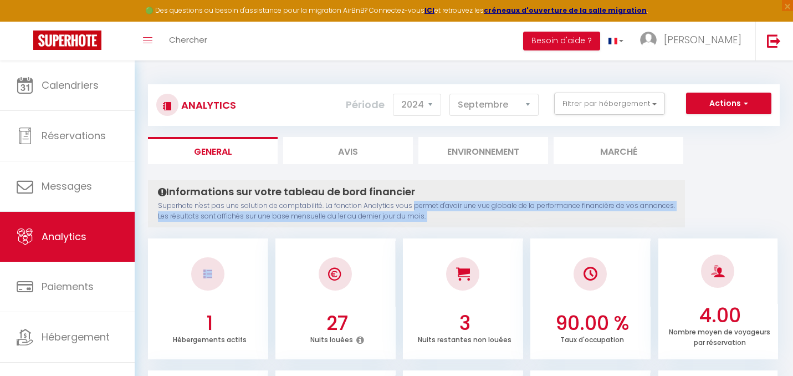
drag, startPoint x: 410, startPoint y: 208, endPoint x: 460, endPoint y: 213, distance: 50.2
click at [461, 214] on p "Superhote n'est pas une solution de comptabilité. La fonction Analytics vous pe…" at bounding box center [416, 211] width 517 height 21
click at [460, 213] on p "Superhote n'est pas une solution de comptabilité. La fonction Analytics vous pe…" at bounding box center [416, 211] width 517 height 21
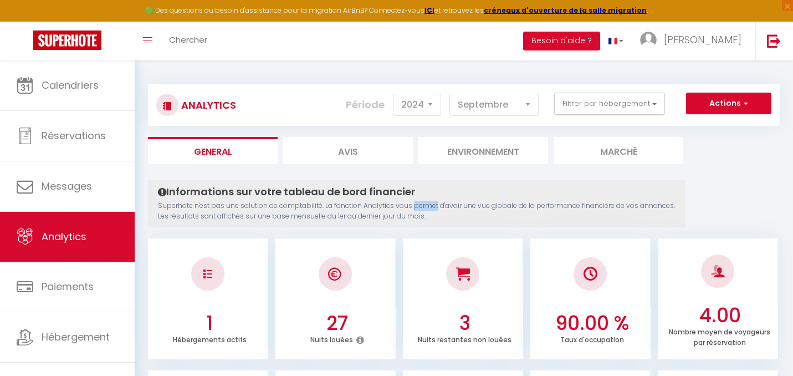
drag, startPoint x: 409, startPoint y: 207, endPoint x: 433, endPoint y: 208, distance: 23.9
click at [433, 208] on p "Superhote n'est pas une solution de comptabilité. La fonction Analytics vous pe…" at bounding box center [416, 211] width 517 height 21
click at [430, 214] on p "Superhote n'est pas une solution de comptabilité. La fonction Analytics vous pe…" at bounding box center [416, 211] width 517 height 21
